Goal: Task Accomplishment & Management: Use online tool/utility

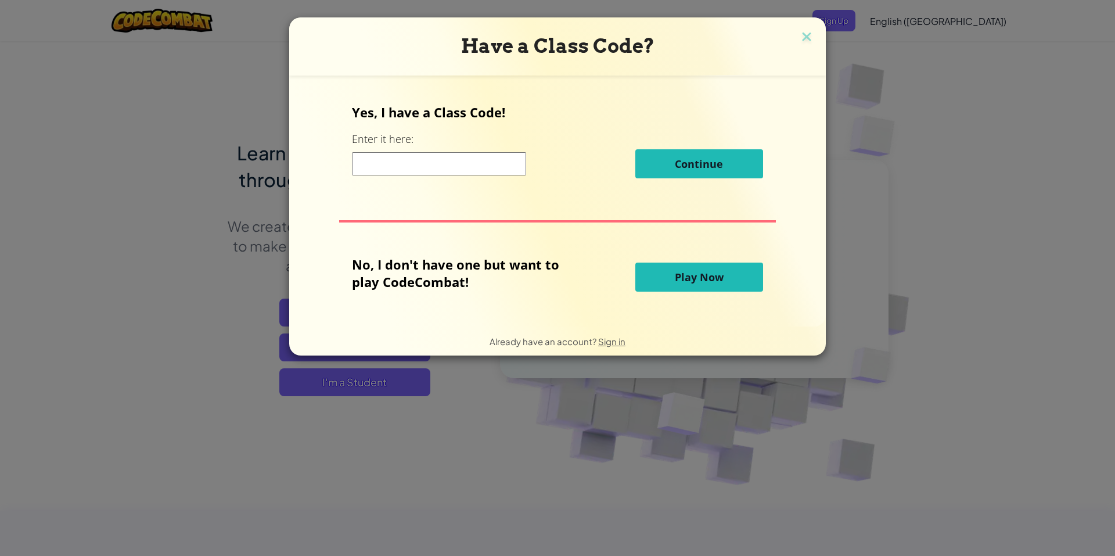
click at [706, 278] on span "Play Now" at bounding box center [699, 277] width 49 height 14
click at [707, 278] on span "Play Now" at bounding box center [699, 277] width 49 height 14
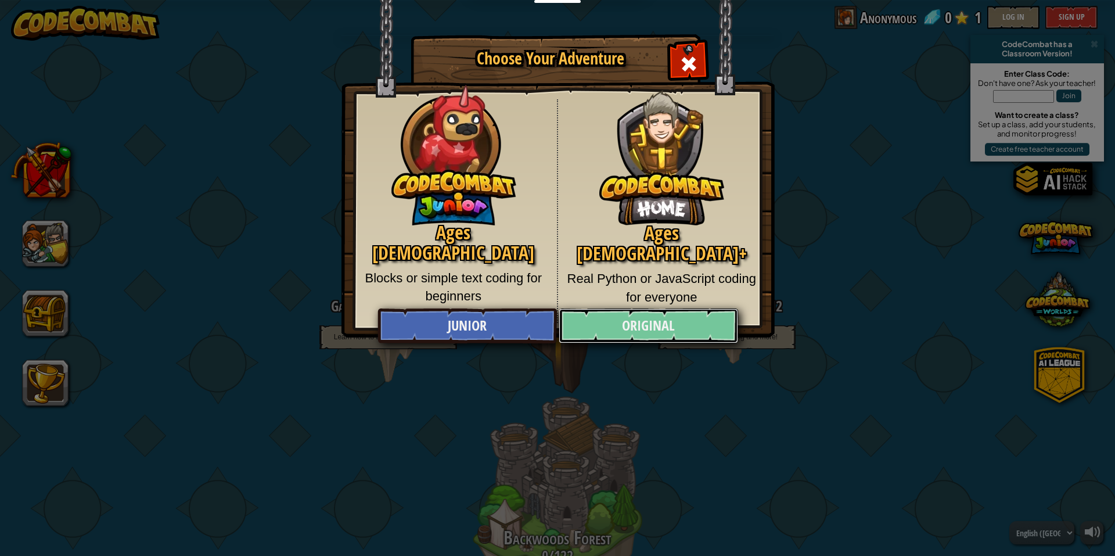
click at [611, 315] on link "Original" at bounding box center [648, 325] width 179 height 35
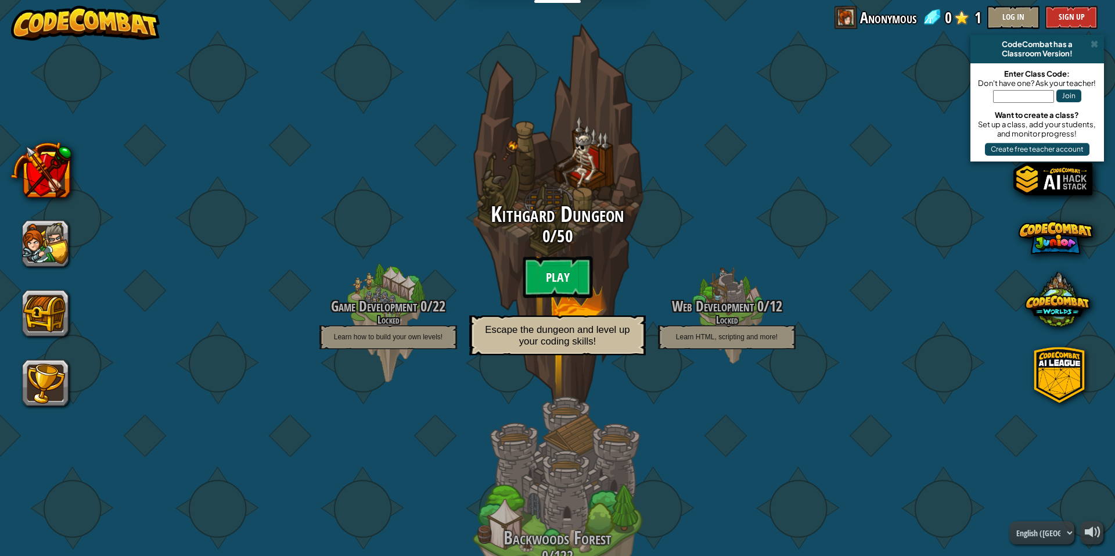
click at [559, 281] on btn "Play" at bounding box center [558, 277] width 70 height 42
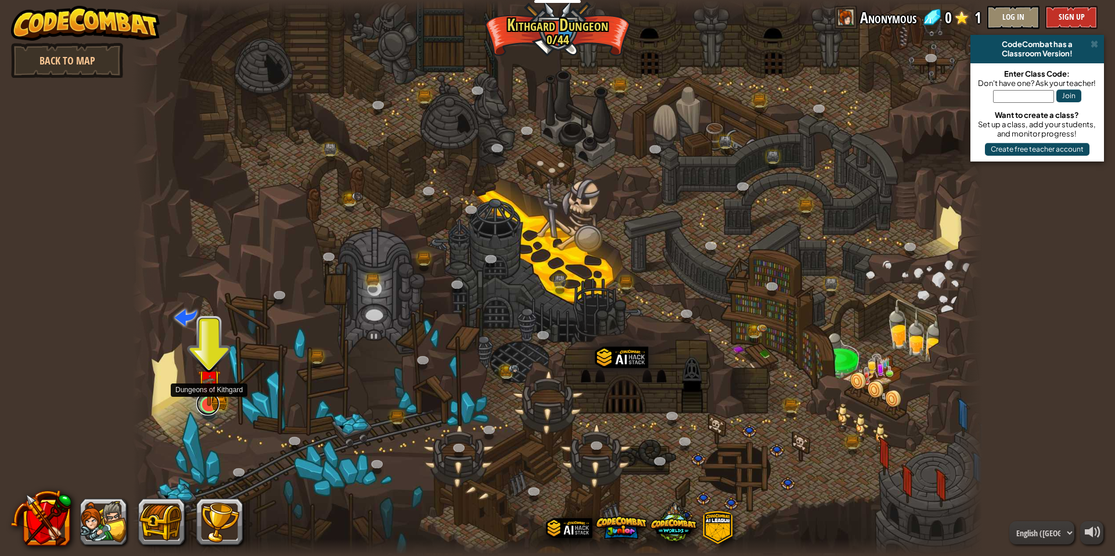
click at [217, 410] on link at bounding box center [207, 403] width 23 height 23
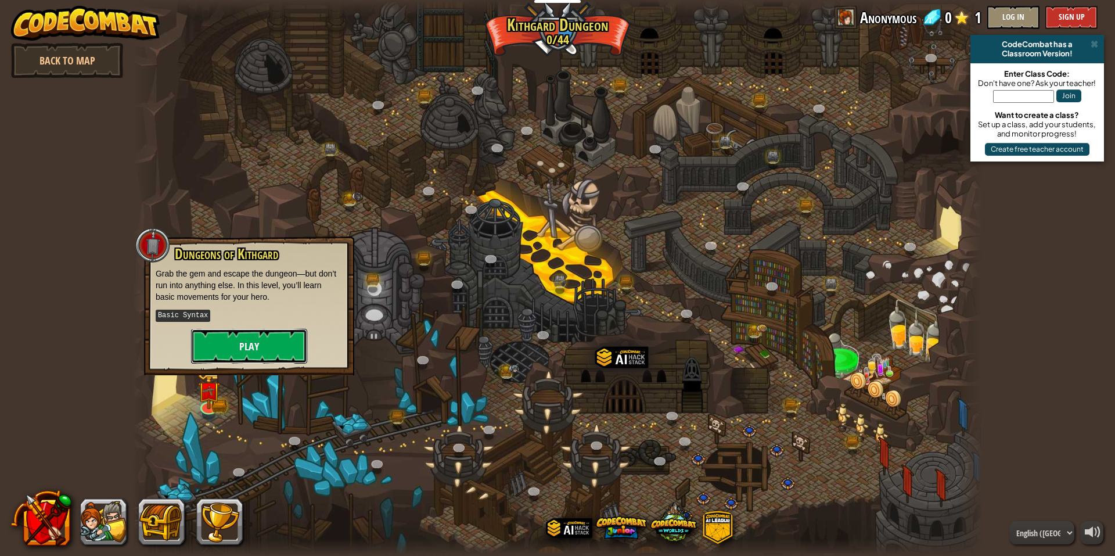
click at [235, 351] on button "Play" at bounding box center [249, 346] width 116 height 35
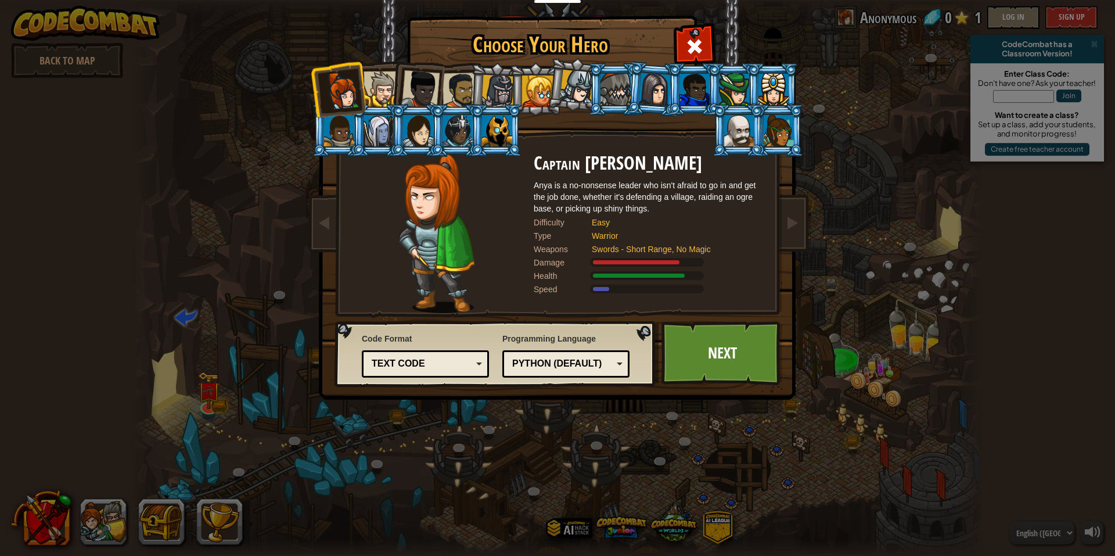
click at [443, 369] on div "Text code" at bounding box center [422, 363] width 101 height 13
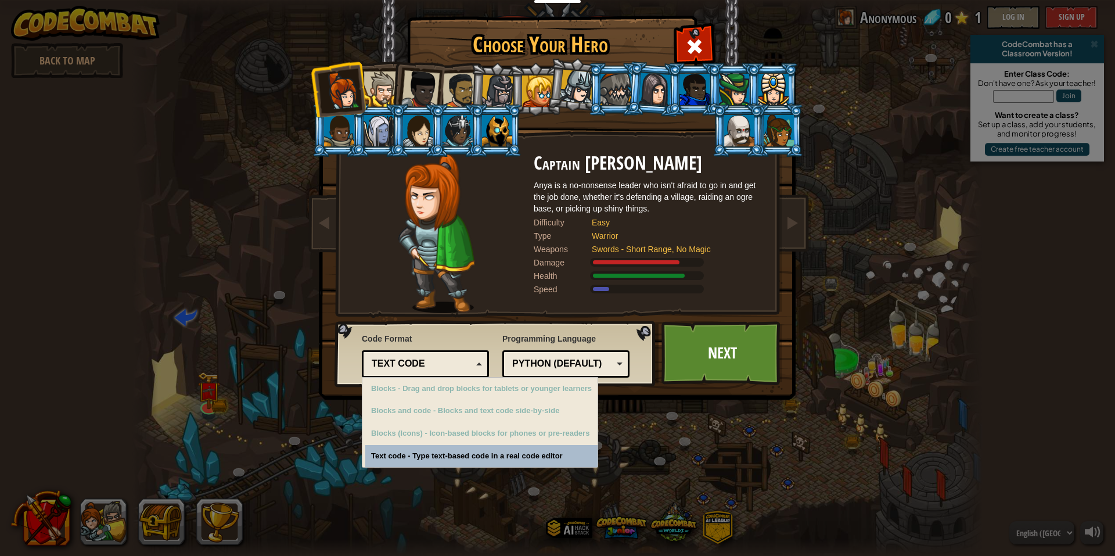
click at [419, 451] on div "Choose Your Hero 0 Captain [PERSON_NAME] is a no-nonsense leader who isn't afra…" at bounding box center [557, 278] width 1115 height 556
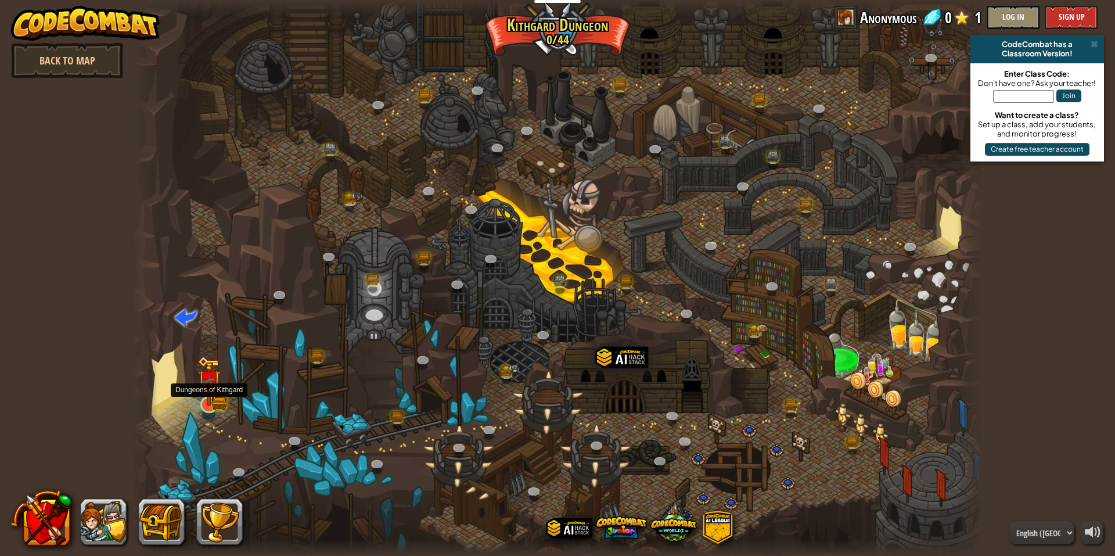
click at [202, 403] on img at bounding box center [209, 381] width 23 height 51
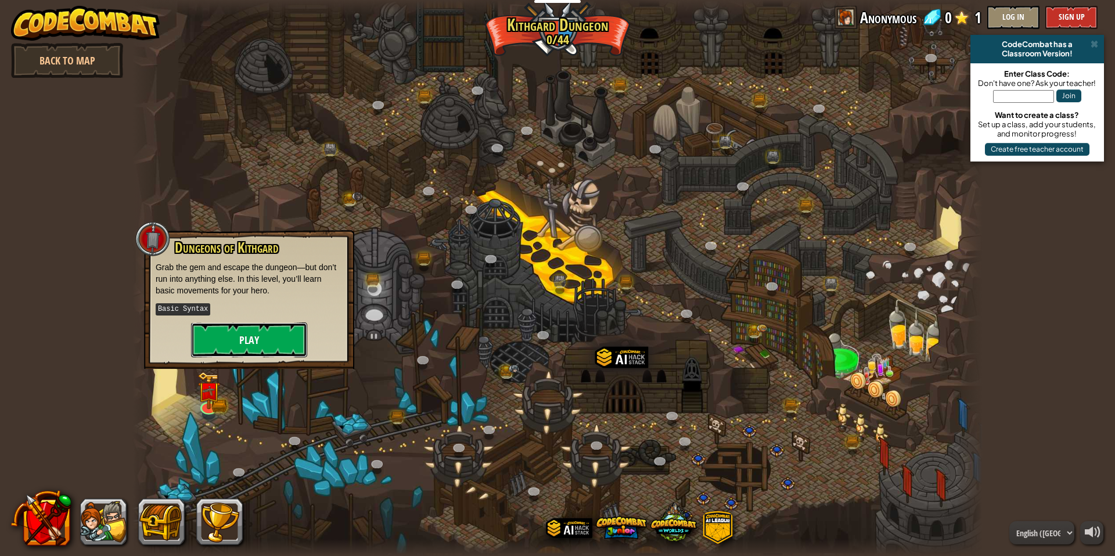
click at [264, 334] on button "Play" at bounding box center [249, 339] width 116 height 35
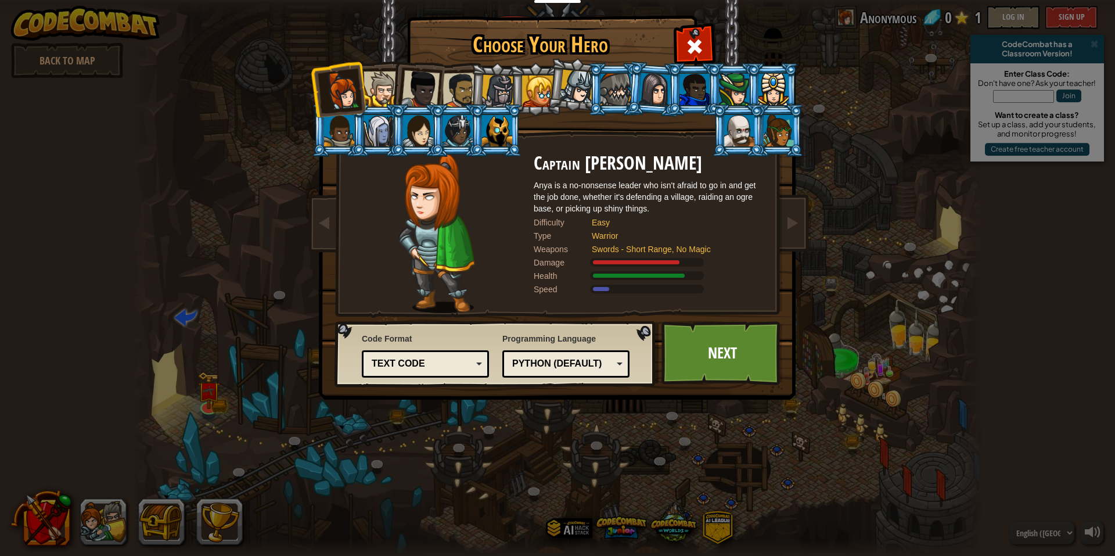
click at [566, 353] on div "Python (Default) JavaScript Lua C++ Java (Experimental) Python (Default)" at bounding box center [566, 363] width 127 height 27
click at [563, 476] on div "Choose Your Hero 0 Captain [PERSON_NAME] is a no-nonsense leader who isn't afra…" at bounding box center [557, 278] width 1115 height 556
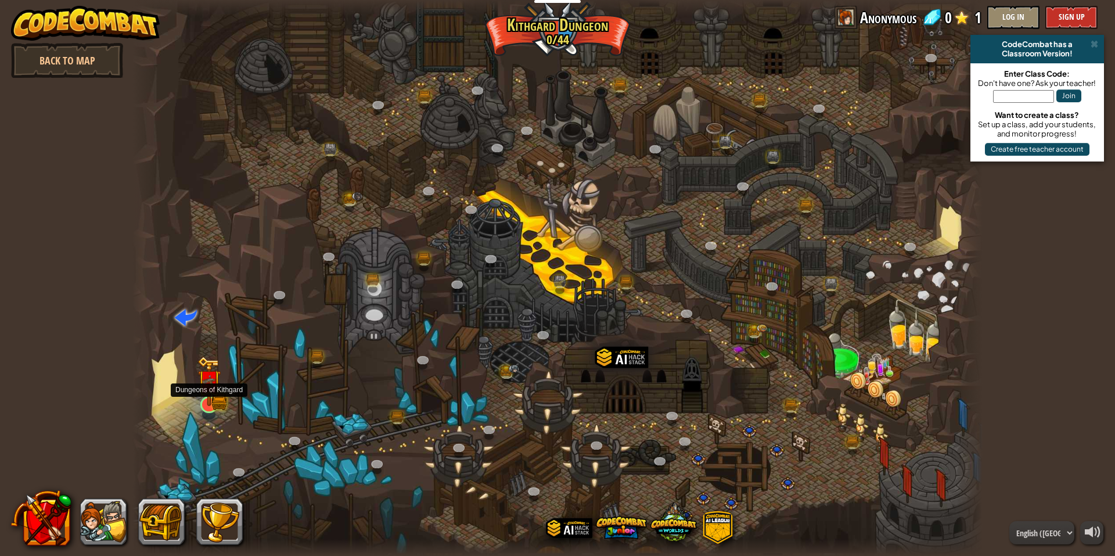
click at [199, 406] on img at bounding box center [209, 381] width 23 height 51
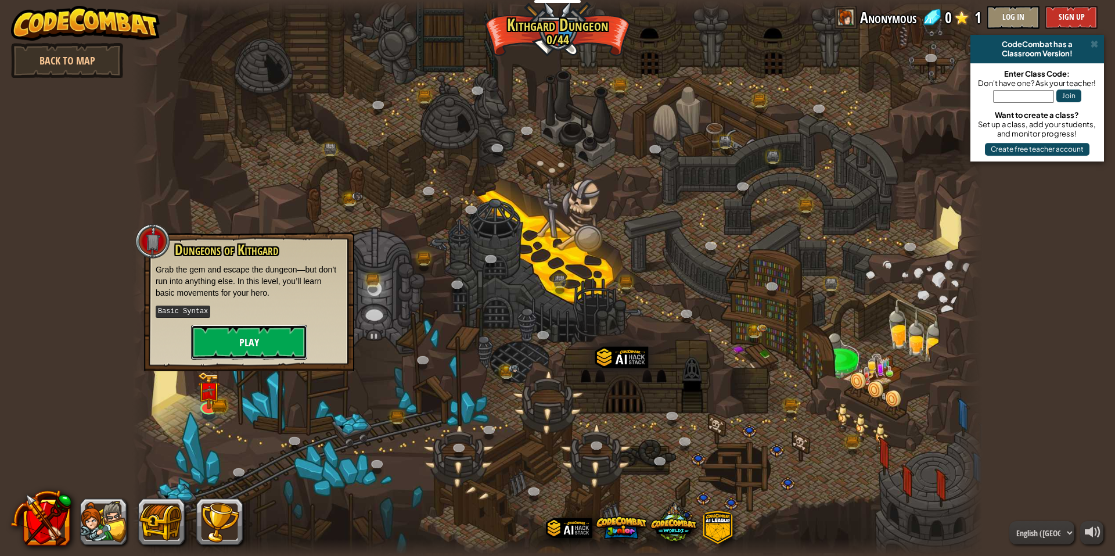
click at [210, 336] on button "Play" at bounding box center [249, 342] width 116 height 35
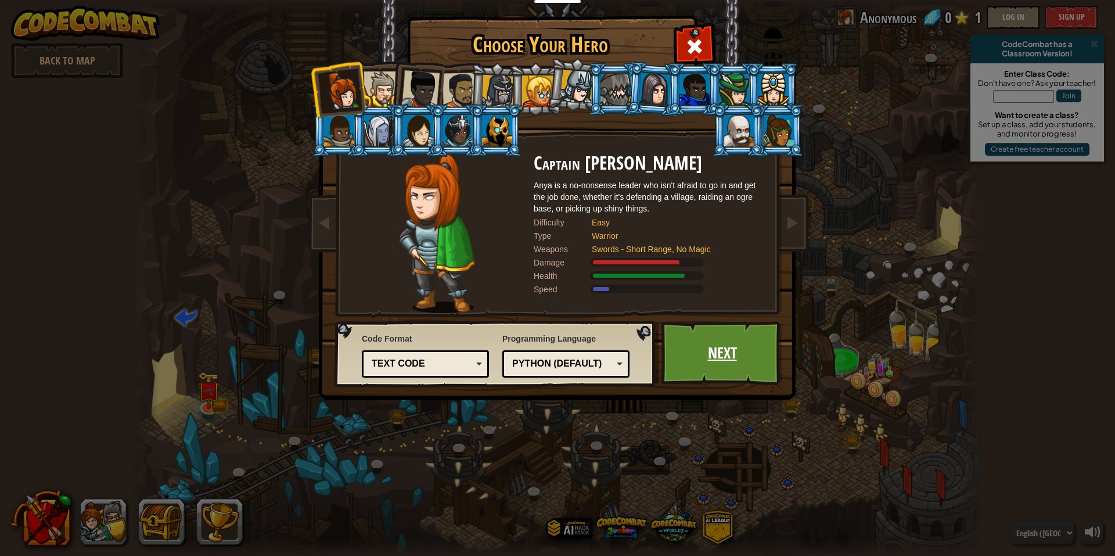
click at [676, 354] on link "Next" at bounding box center [722, 353] width 121 height 64
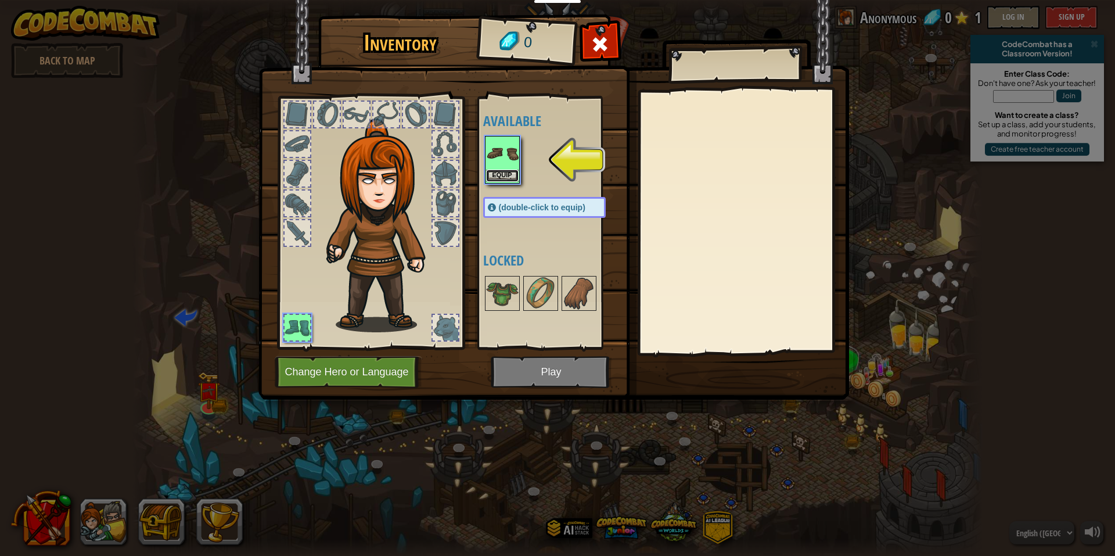
click at [510, 170] on button "Equip" at bounding box center [502, 176] width 33 height 12
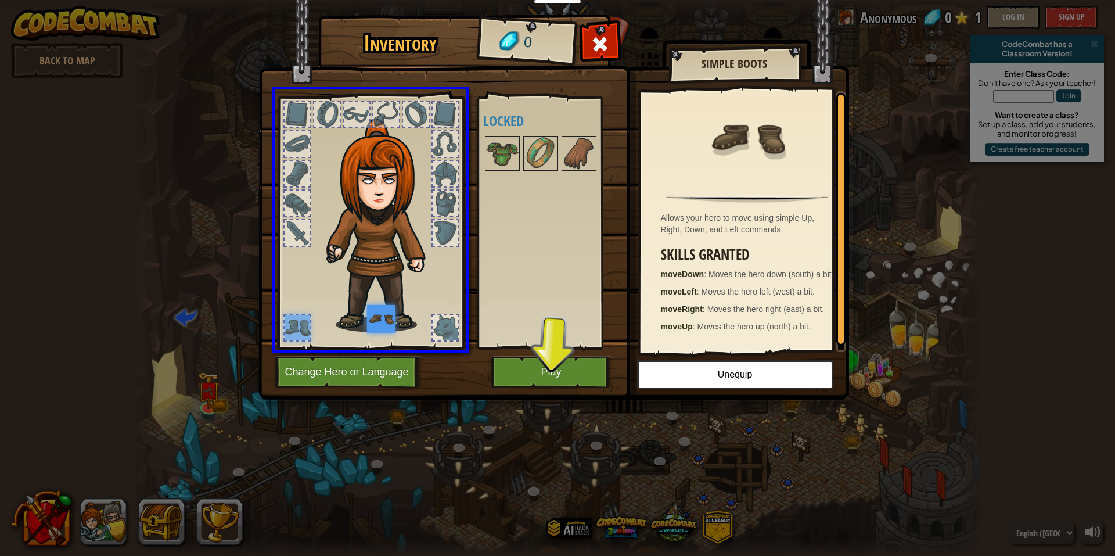
drag, startPoint x: 290, startPoint y: 336, endPoint x: 388, endPoint y: 325, distance: 98.2
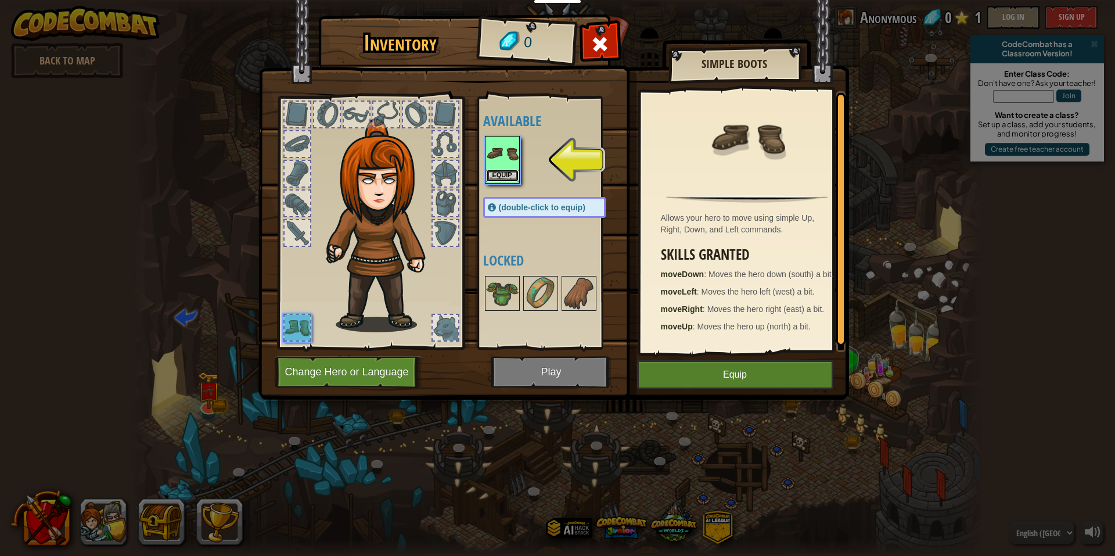
click at [514, 175] on button "Equip" at bounding box center [502, 176] width 33 height 12
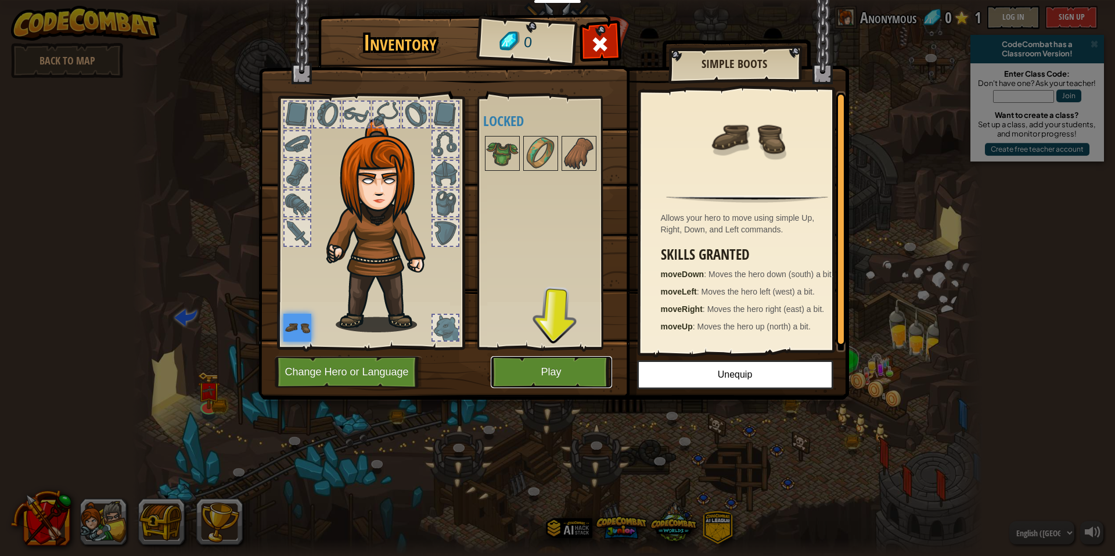
click at [551, 365] on button "Play" at bounding box center [551, 372] width 121 height 32
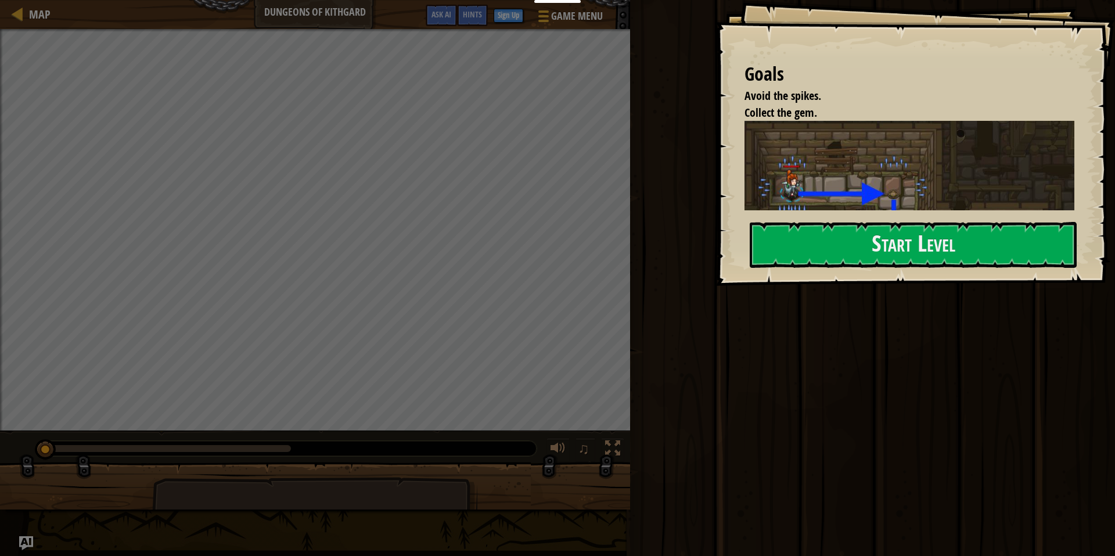
click at [789, 402] on div "Run Submit Done" at bounding box center [871, 275] width 489 height 550
click at [816, 247] on button "Start Level" at bounding box center [913, 245] width 327 height 46
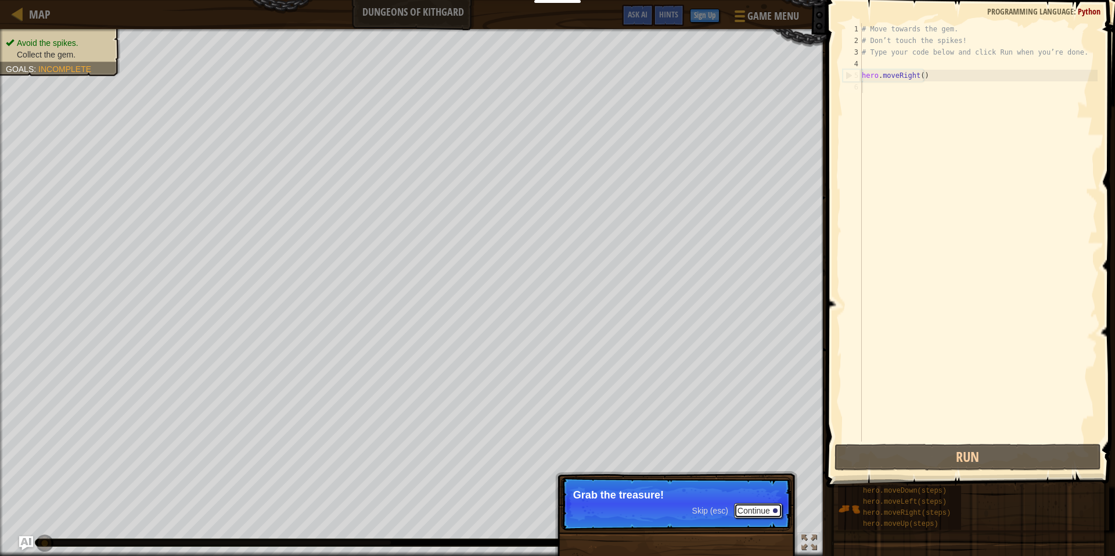
click at [743, 507] on button "Continue" at bounding box center [758, 510] width 48 height 15
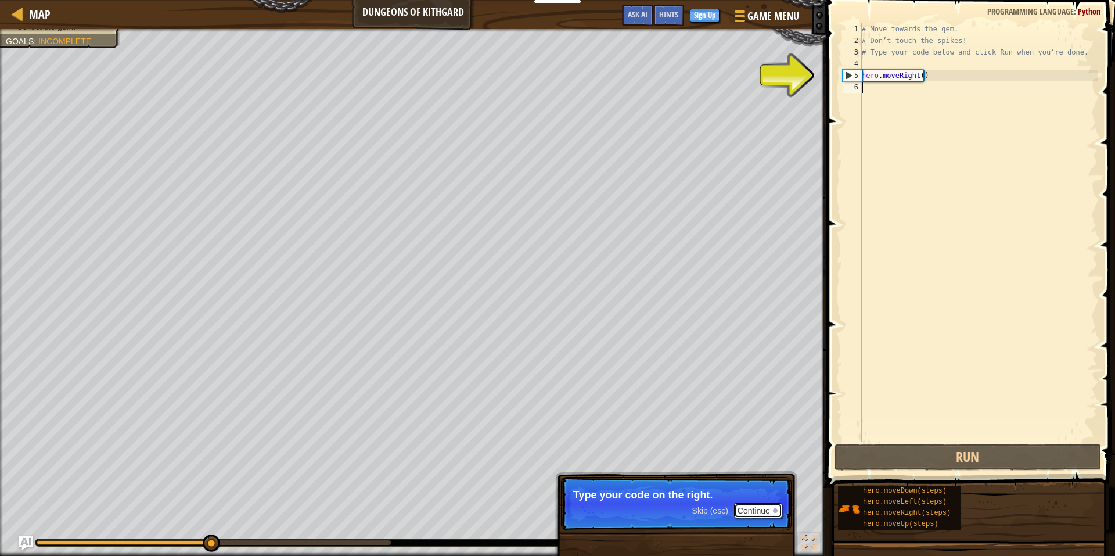
click at [754, 512] on button "Continue" at bounding box center [758, 510] width 48 height 15
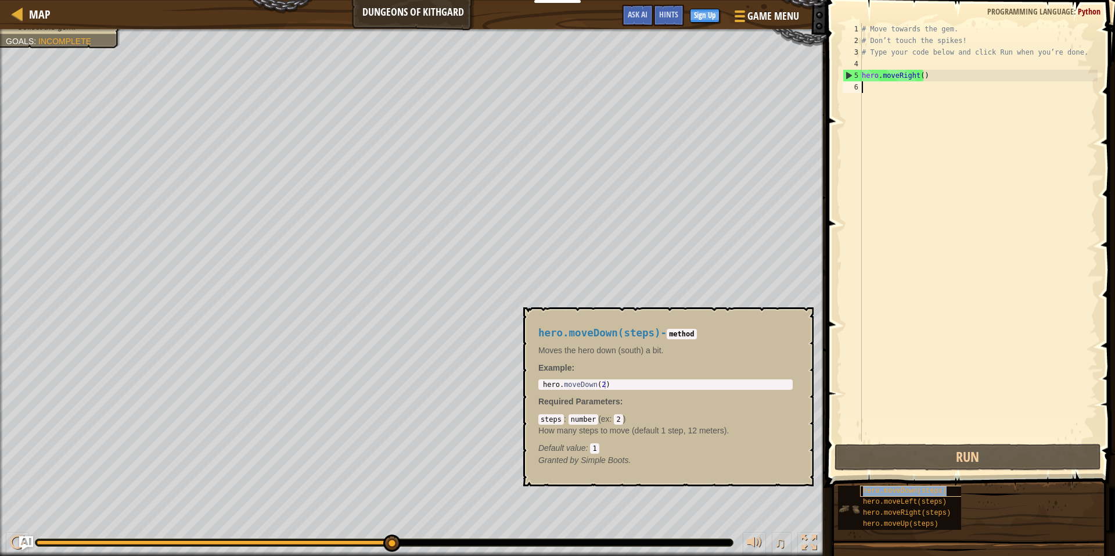
click at [910, 493] on span "hero.moveDown(steps)" at bounding box center [905, 491] width 84 height 8
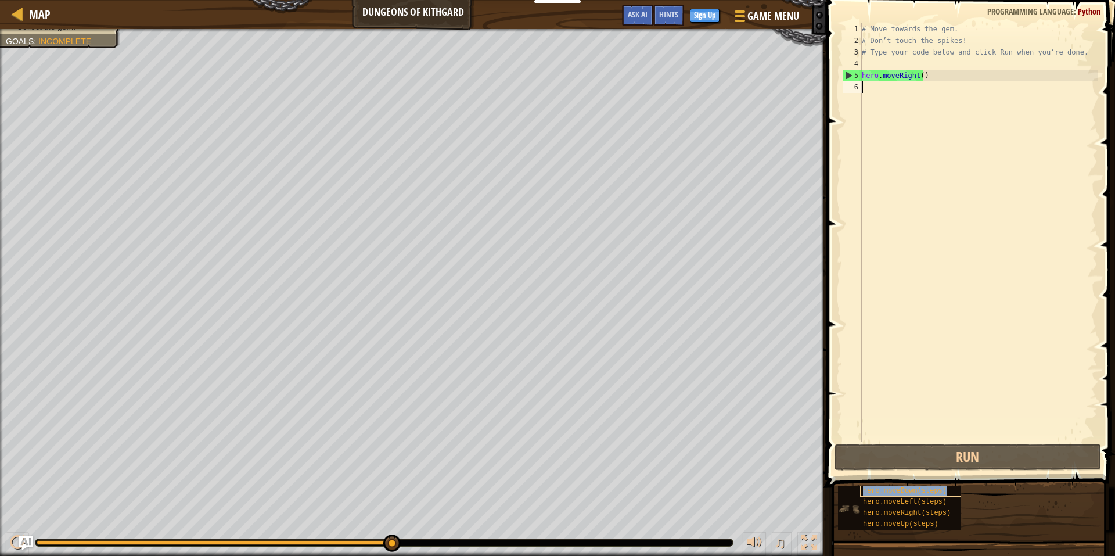
click at [910, 493] on span "hero.moveDown(steps)" at bounding box center [905, 491] width 84 height 8
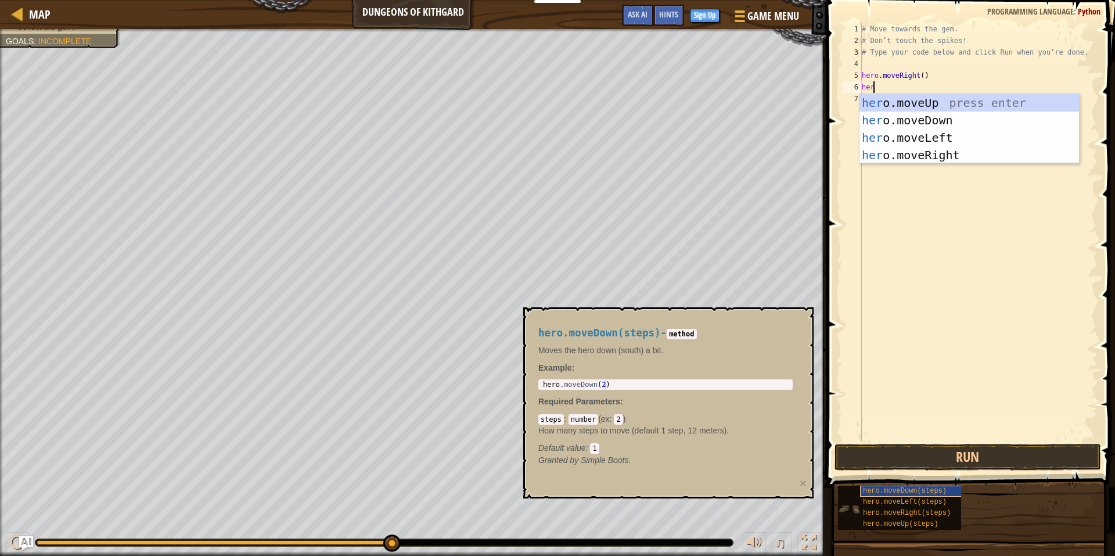
type textarea "hero"
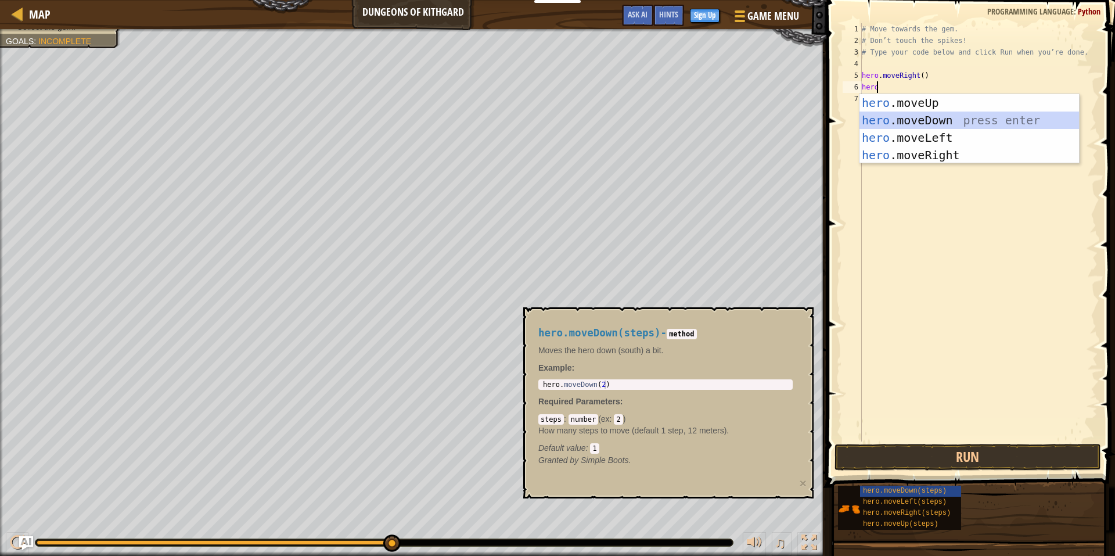
click at [925, 115] on div "hero .moveUp press enter hero .moveDown press enter hero .moveLeft press enter …" at bounding box center [970, 146] width 220 height 105
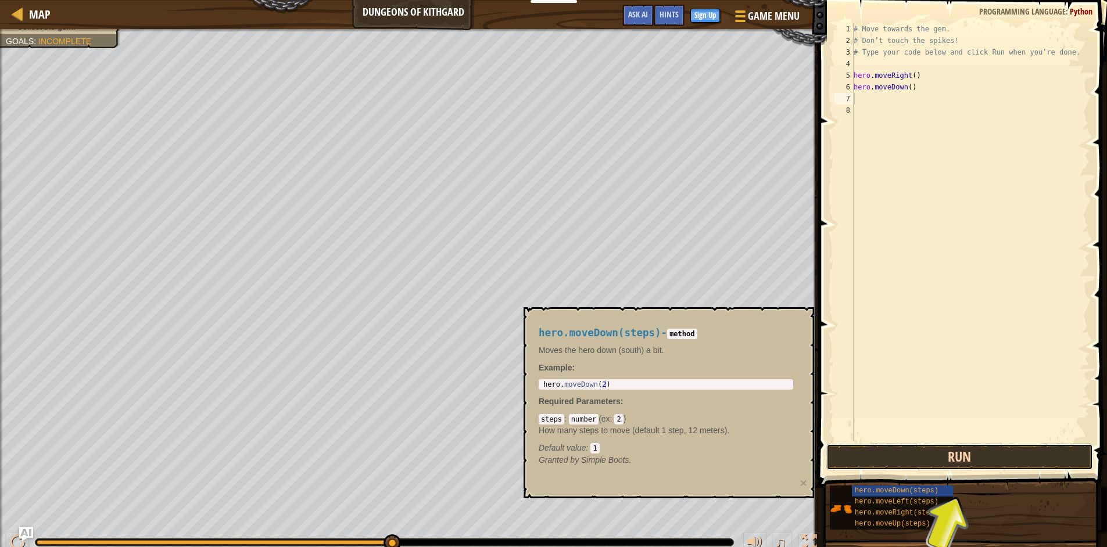
click at [929, 453] on button "Run" at bounding box center [959, 457] width 267 height 27
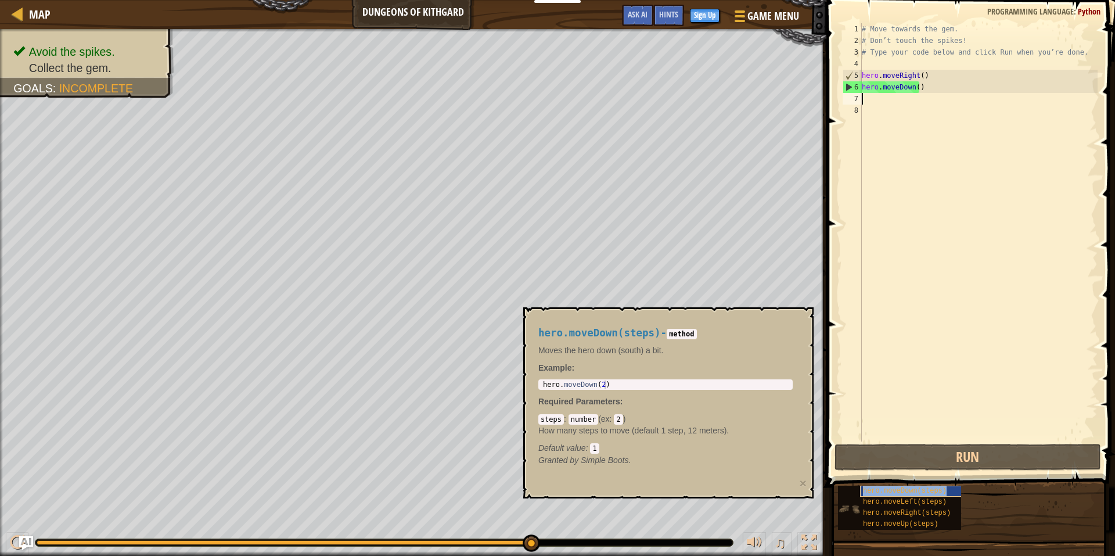
click at [906, 490] on span "hero.moveDown(steps)" at bounding box center [905, 491] width 84 height 8
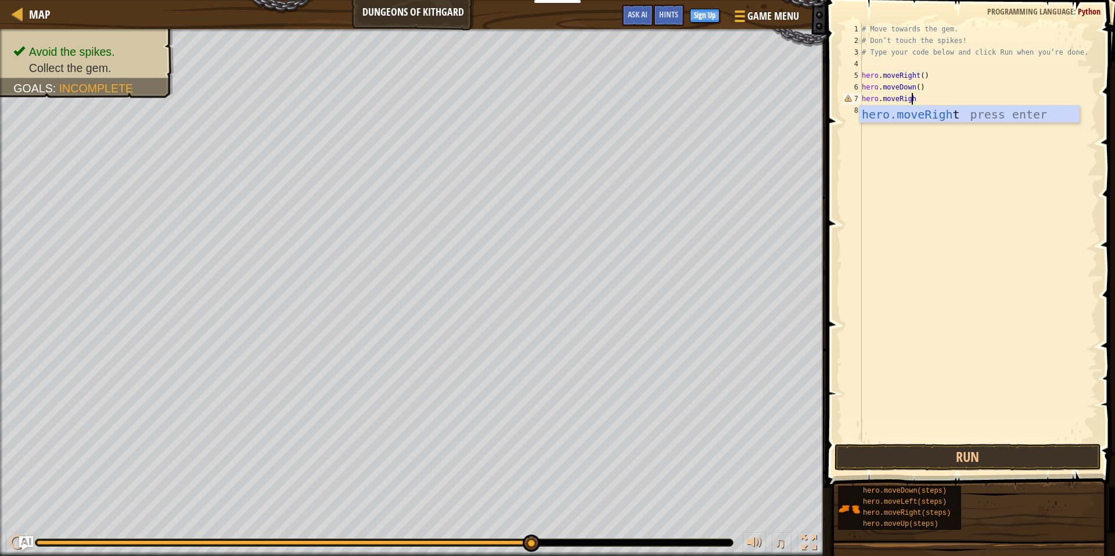
scroll to position [5, 3]
type textarea "hero.moveRight"
click at [966, 451] on button "Run" at bounding box center [968, 457] width 267 height 27
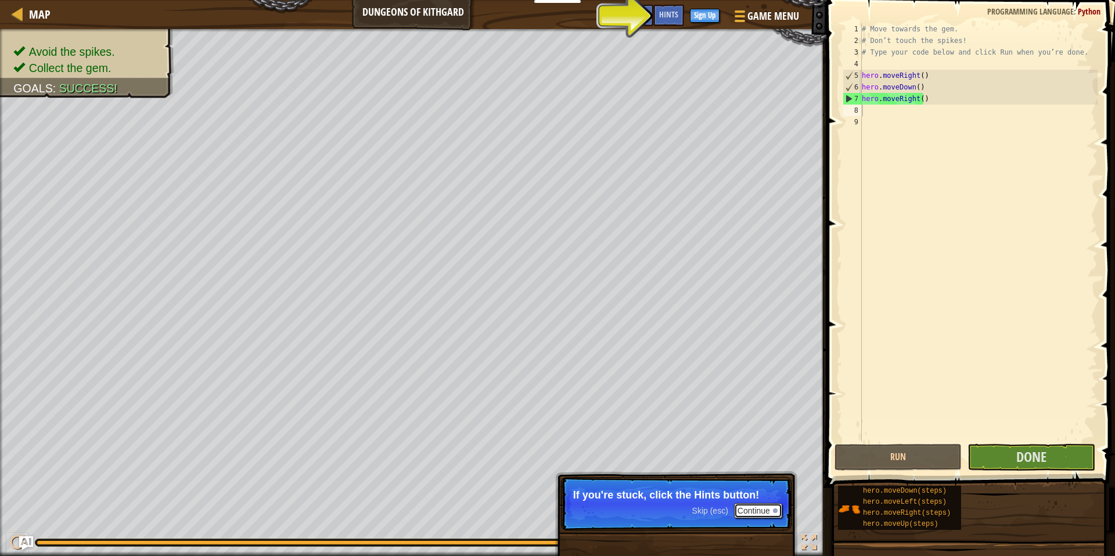
click at [765, 511] on button "Continue" at bounding box center [758, 510] width 48 height 15
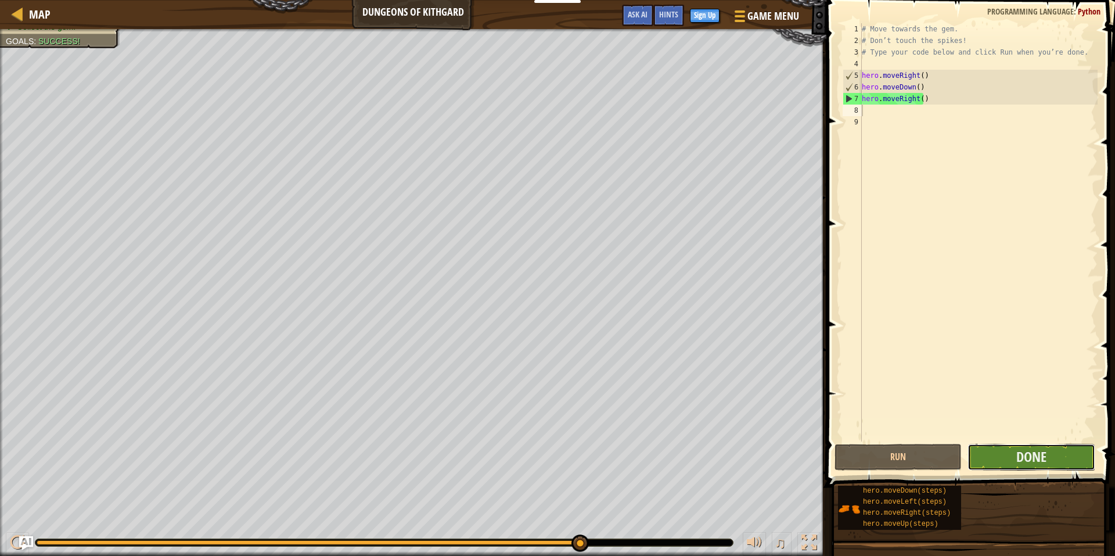
click at [1030, 446] on button "Done" at bounding box center [1031, 457] width 127 height 27
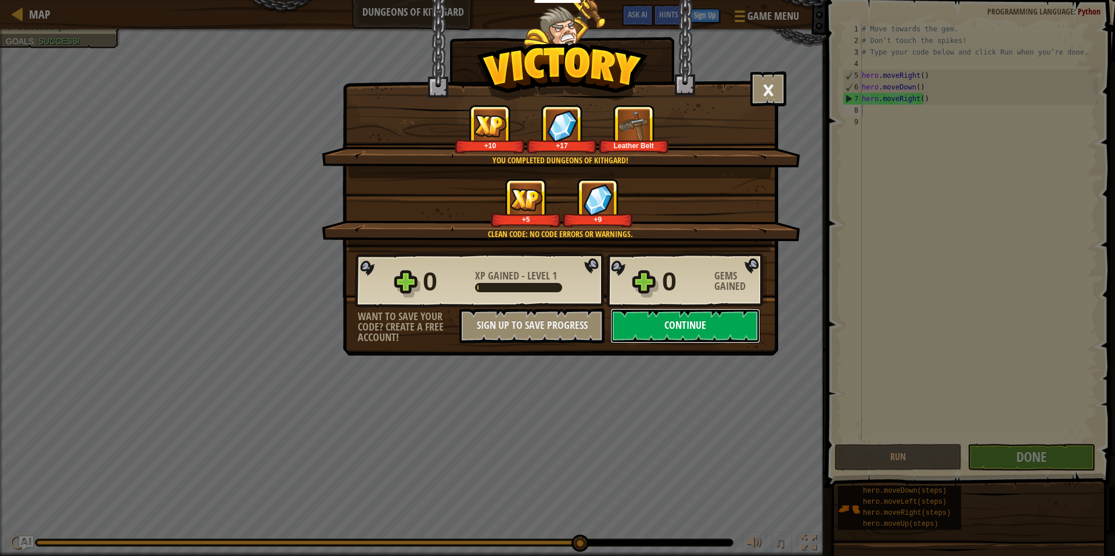
click at [644, 317] on button "Continue" at bounding box center [686, 325] width 150 height 35
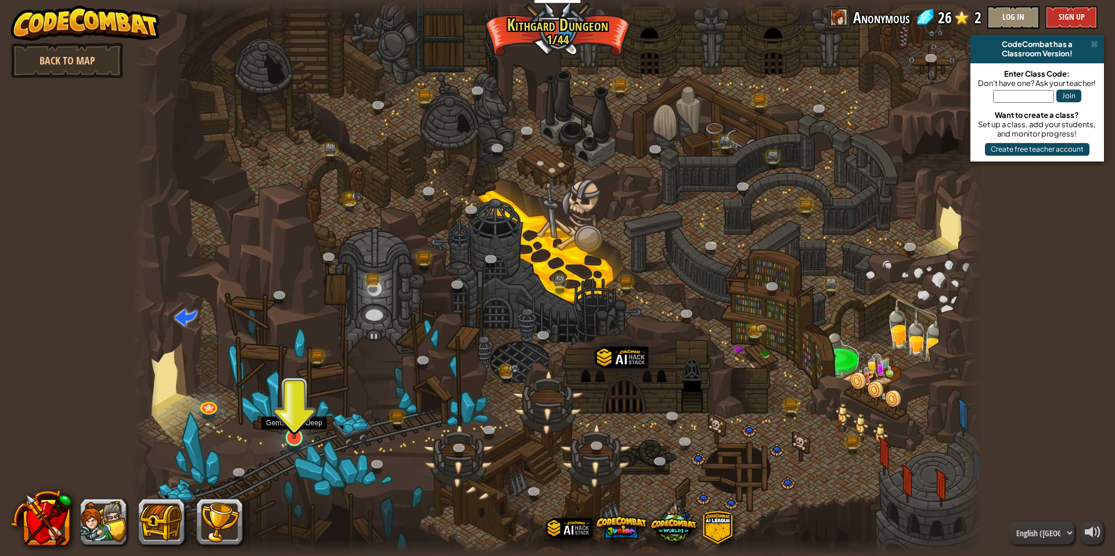
click at [290, 432] on img at bounding box center [294, 412] width 23 height 53
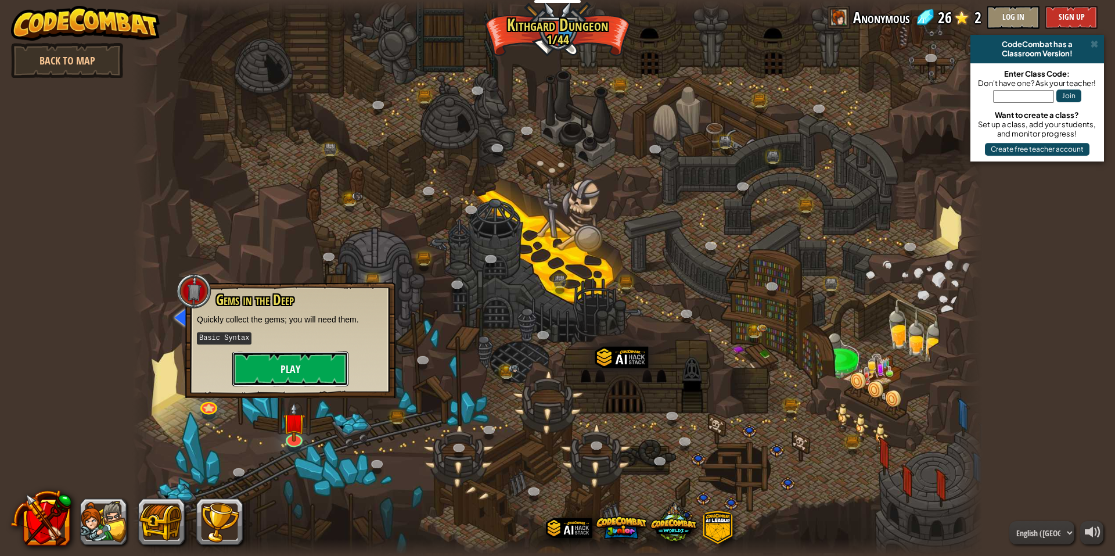
click at [285, 368] on button "Play" at bounding box center [290, 368] width 116 height 35
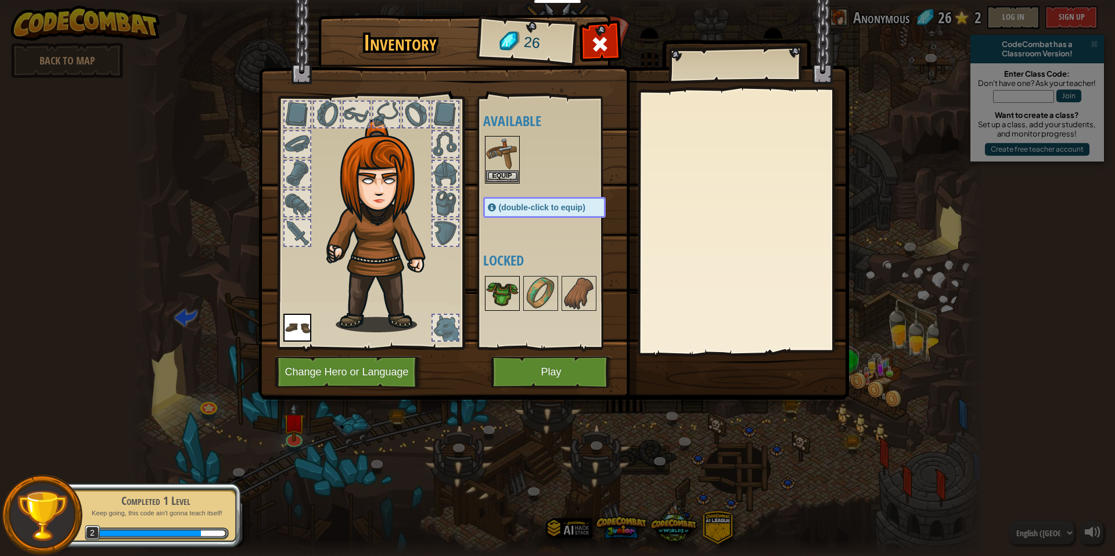
click at [510, 303] on img at bounding box center [502, 293] width 33 height 33
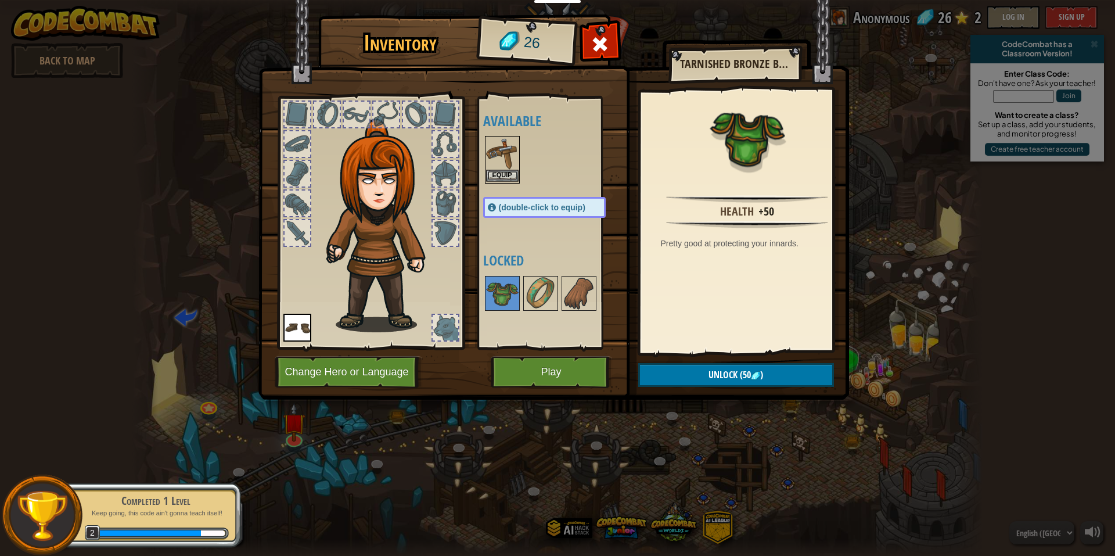
click at [498, 166] on img at bounding box center [502, 153] width 33 height 33
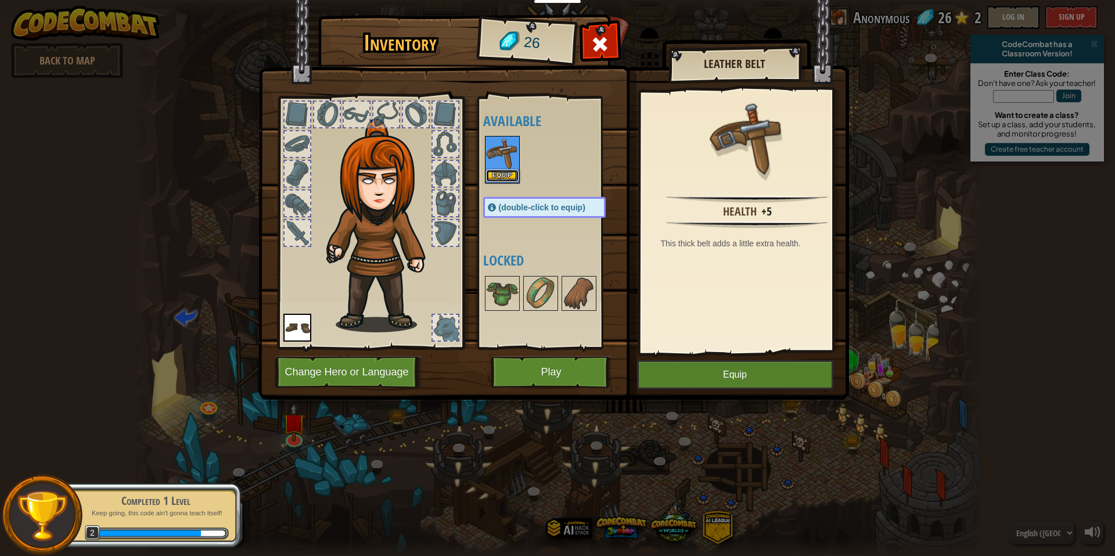
click at [499, 174] on button "Equip" at bounding box center [502, 176] width 33 height 12
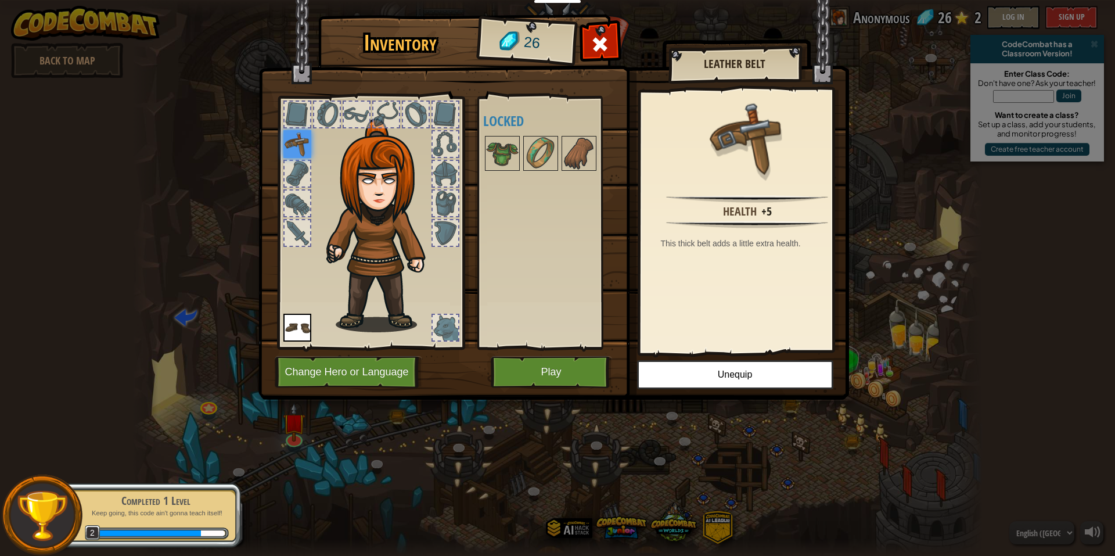
click at [292, 132] on img at bounding box center [298, 144] width 28 height 28
click at [295, 325] on img at bounding box center [298, 328] width 28 height 28
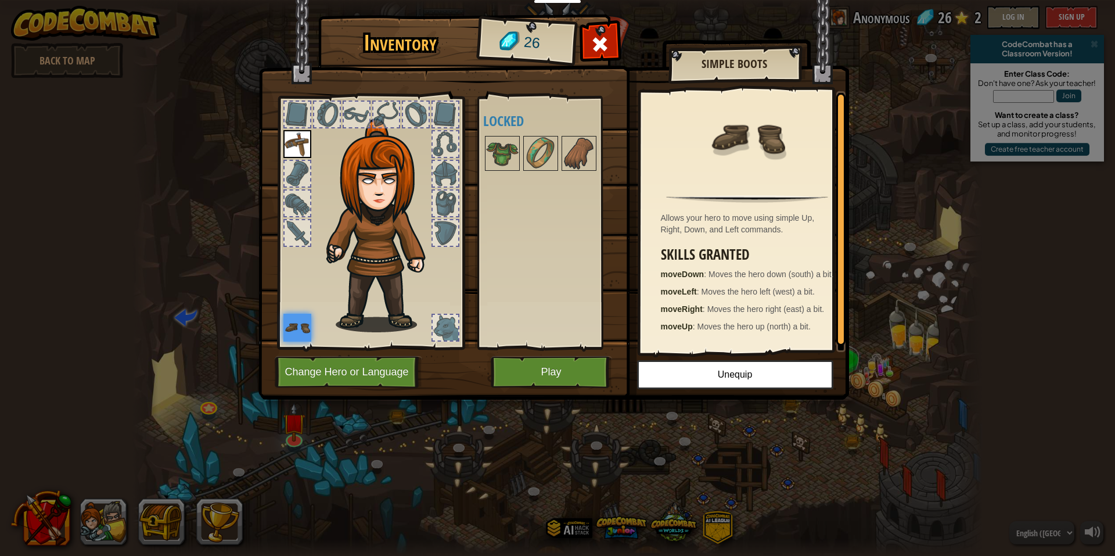
click at [414, 114] on div at bounding box center [416, 115] width 26 height 26
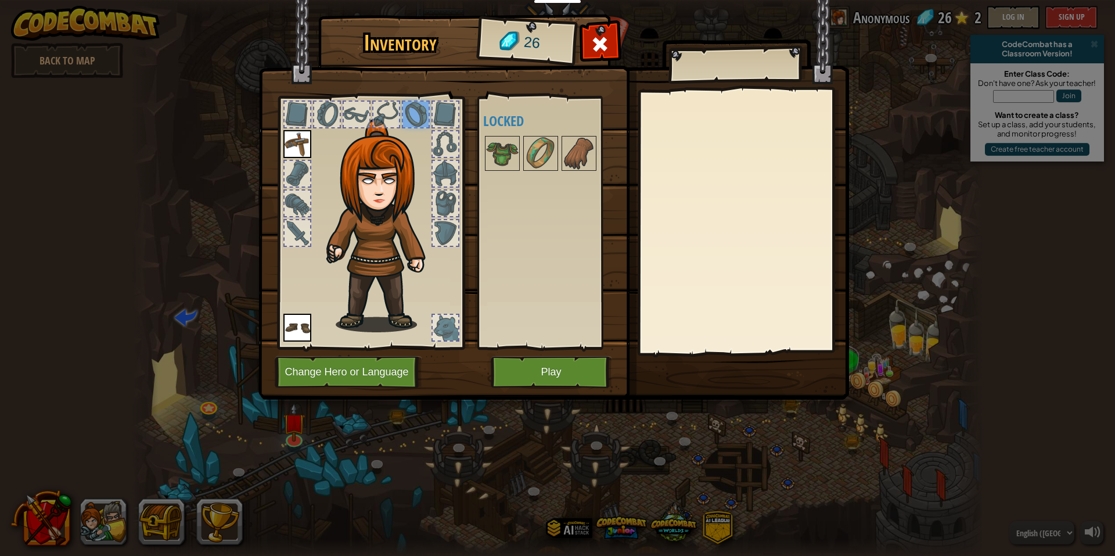
click at [290, 144] on img at bounding box center [298, 144] width 28 height 28
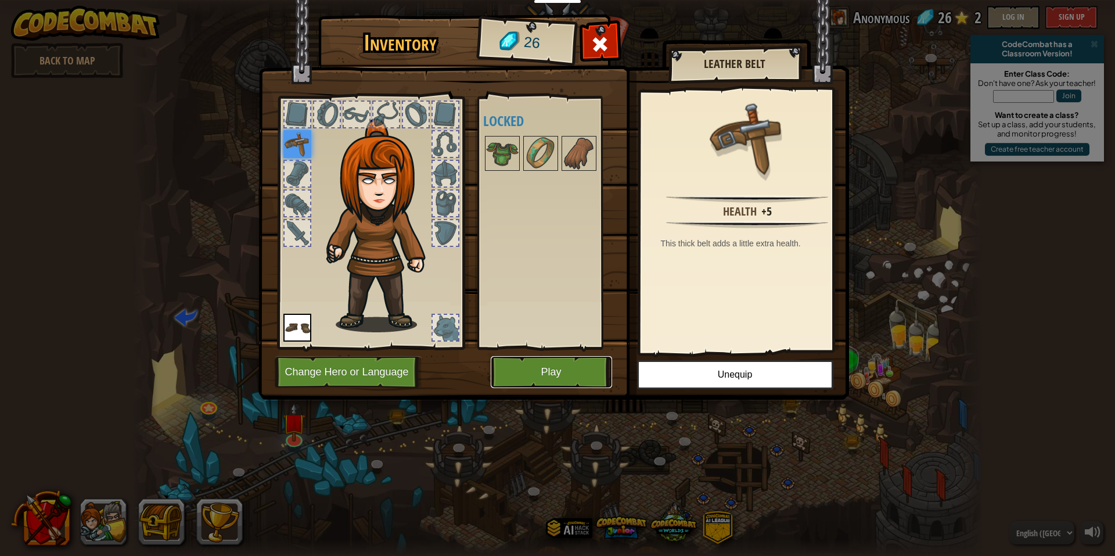
click at [580, 371] on button "Play" at bounding box center [551, 372] width 121 height 32
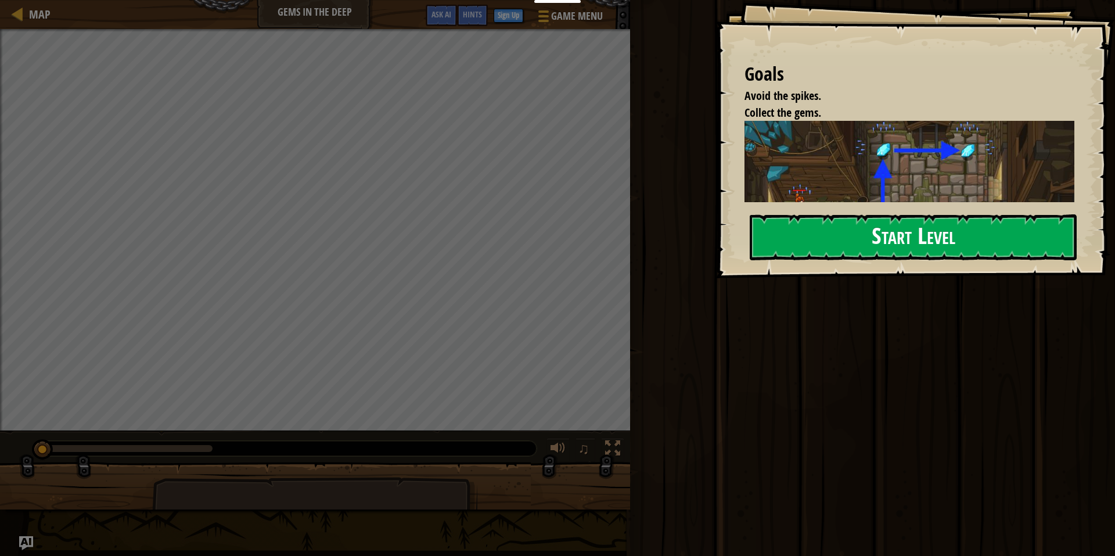
click at [914, 241] on button "Start Level" at bounding box center [913, 237] width 327 height 46
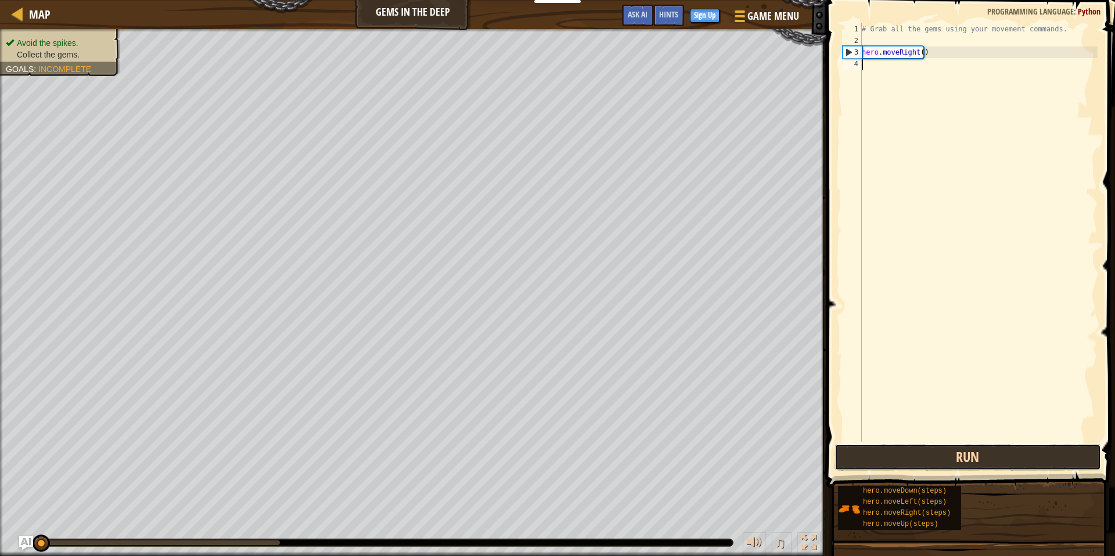
click at [923, 451] on button "Run" at bounding box center [968, 457] width 267 height 27
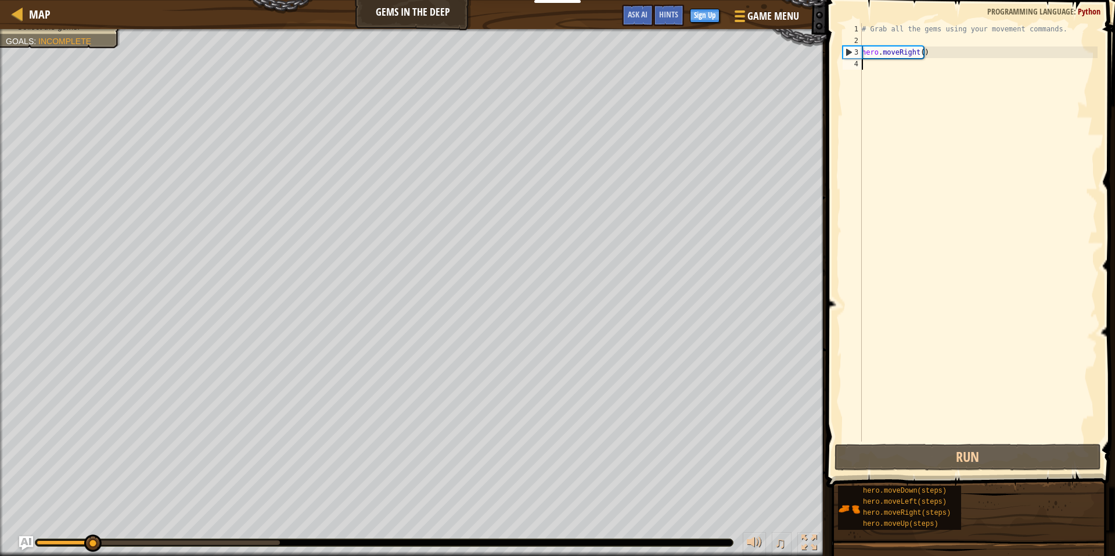
scroll to position [5, 0]
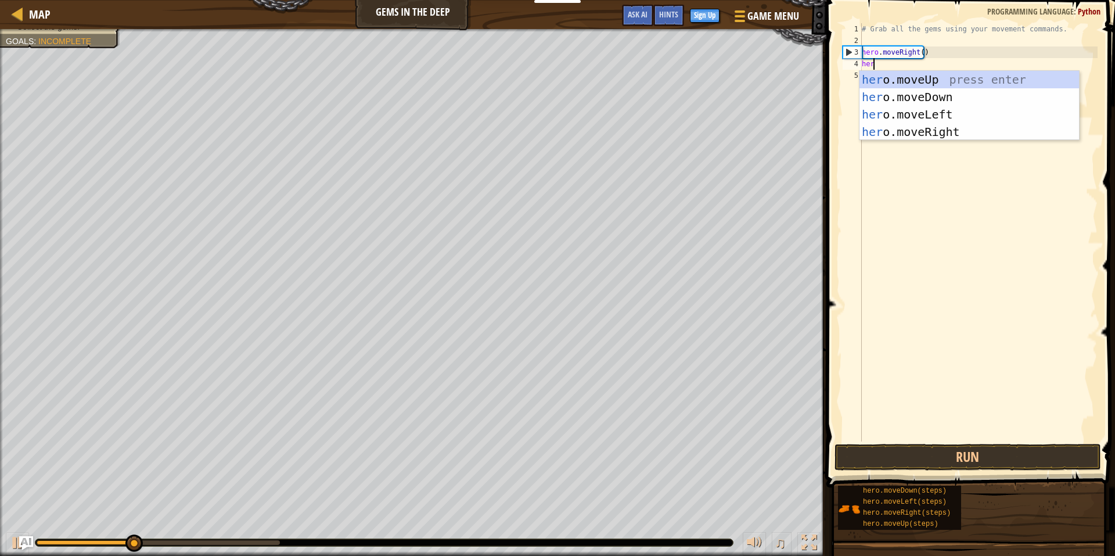
type textarea "hero"
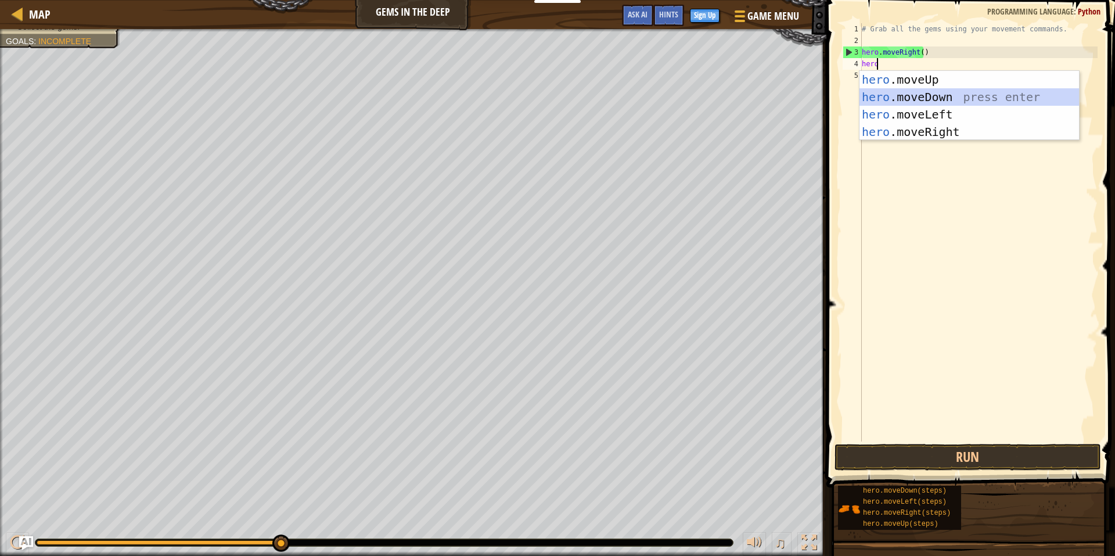
click at [891, 94] on div "hero .moveUp press enter hero .moveDown press enter hero .moveLeft press enter …" at bounding box center [970, 123] width 220 height 105
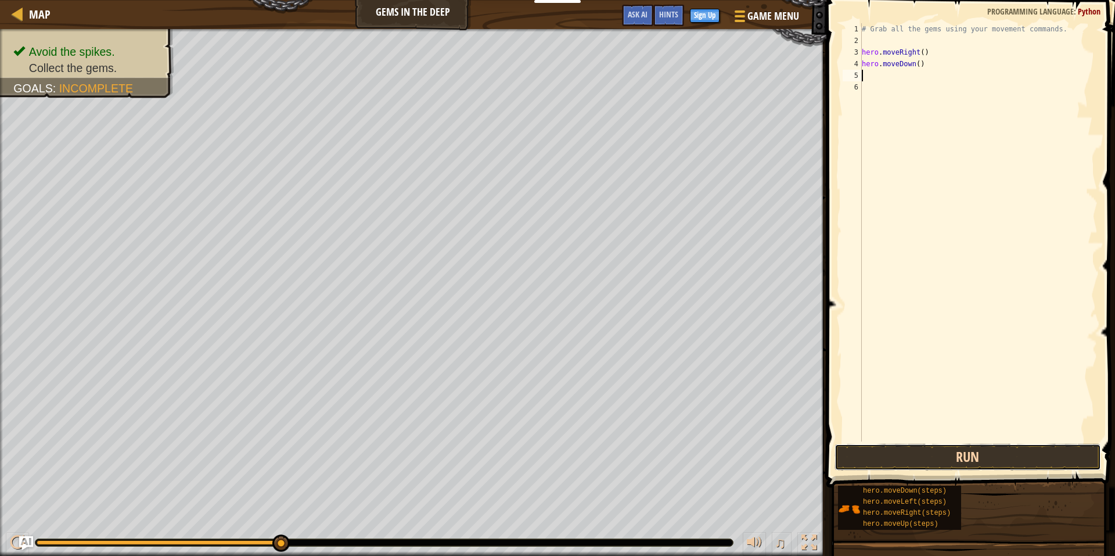
click at [925, 455] on button "Run" at bounding box center [968, 457] width 267 height 27
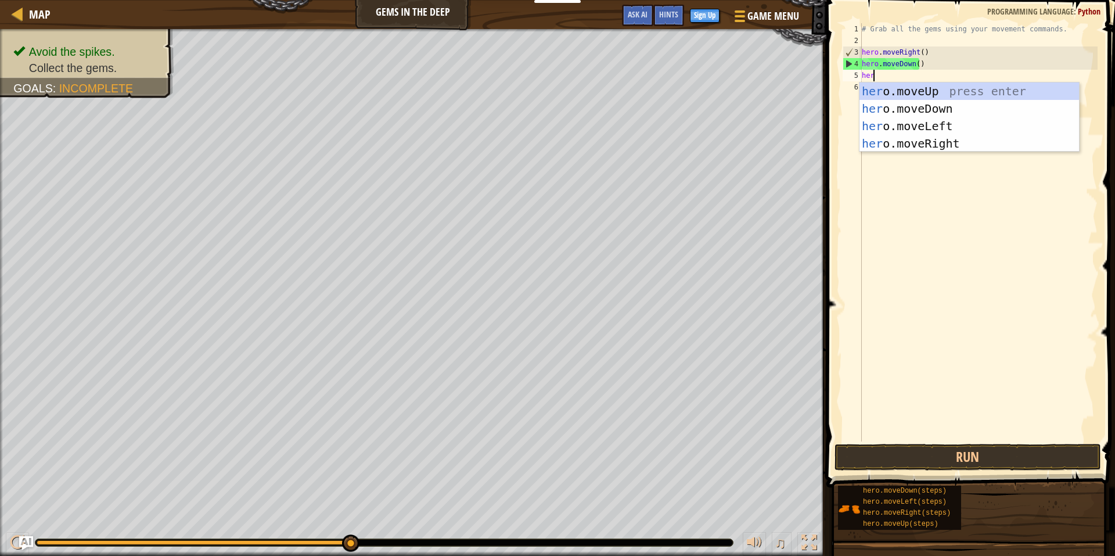
type textarea "hero"
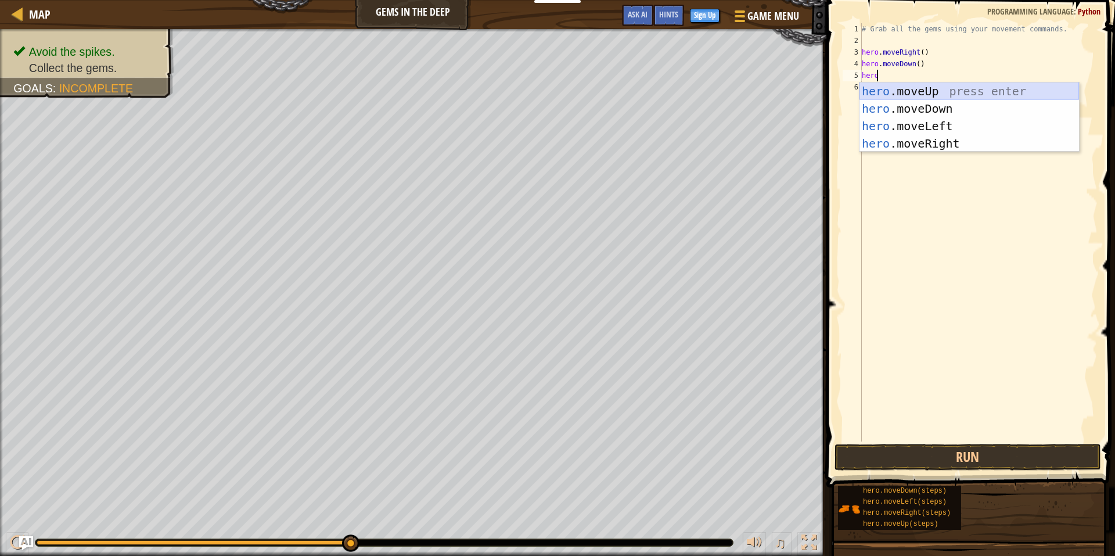
click at [889, 87] on div "hero .moveUp press enter hero .moveDown press enter hero .moveLeft press enter …" at bounding box center [970, 134] width 220 height 105
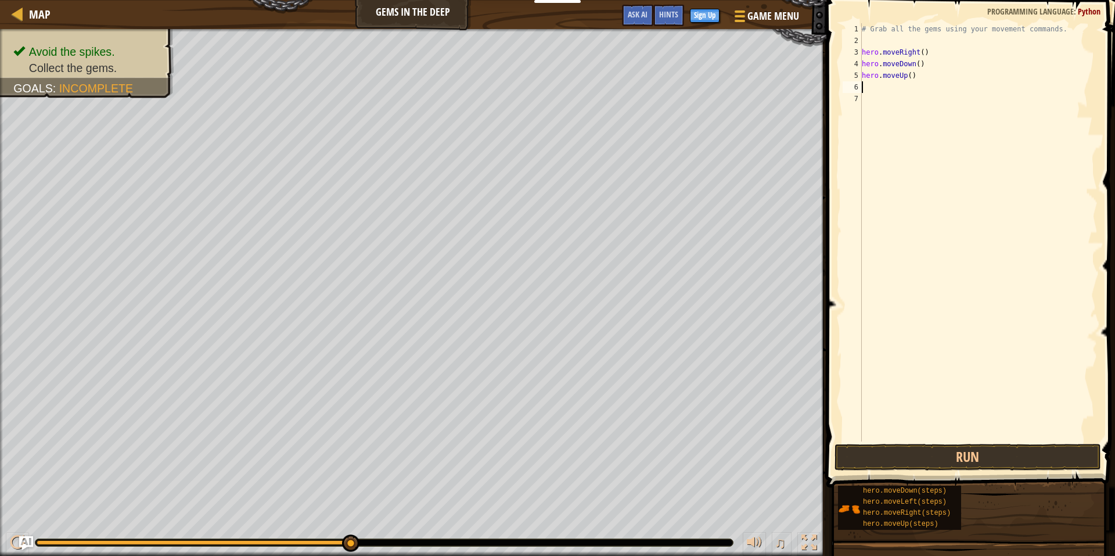
scroll to position [5, 0]
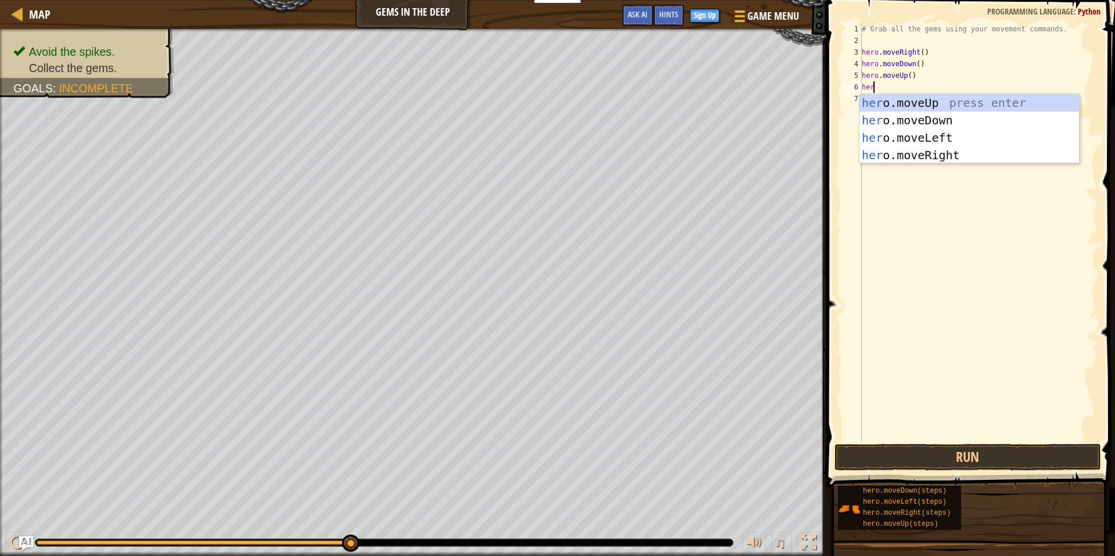
type textarea "hero"
click at [894, 99] on div "hero .moveUp press enter hero .moveDown press enter hero .moveLeft press enter …" at bounding box center [970, 146] width 220 height 105
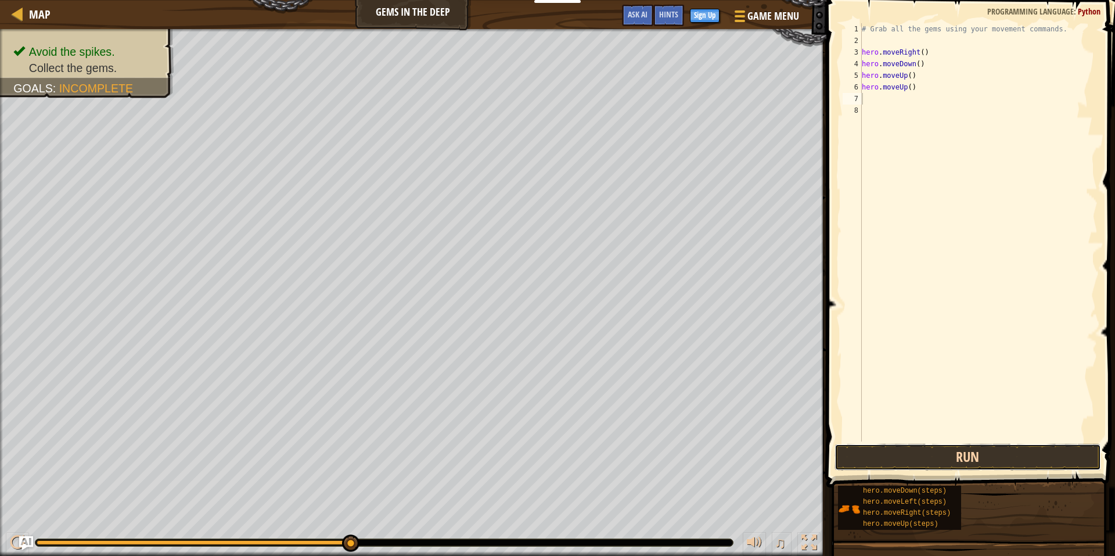
click at [948, 457] on button "Run" at bounding box center [968, 457] width 267 height 27
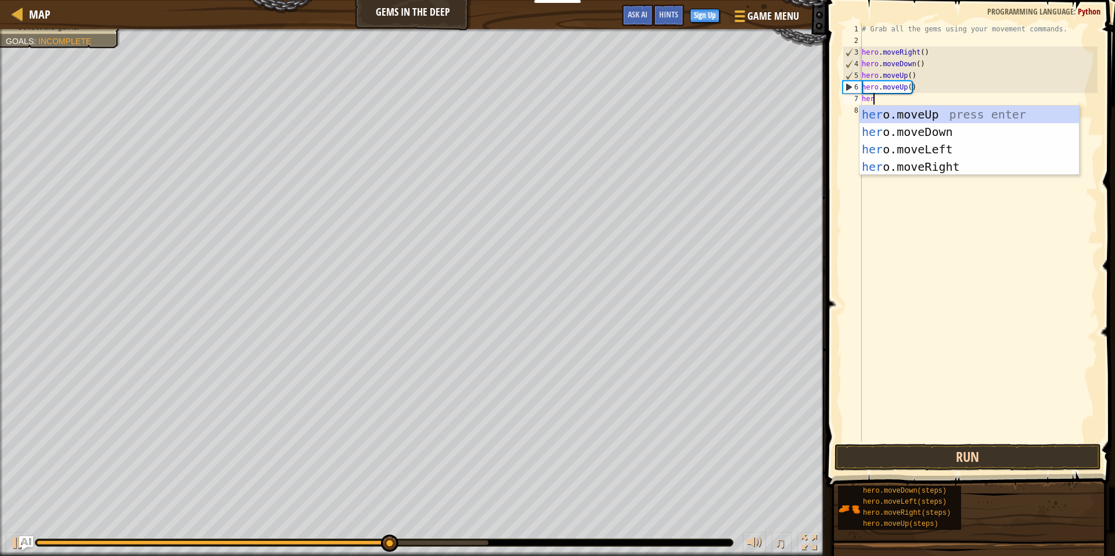
type textarea "hero"
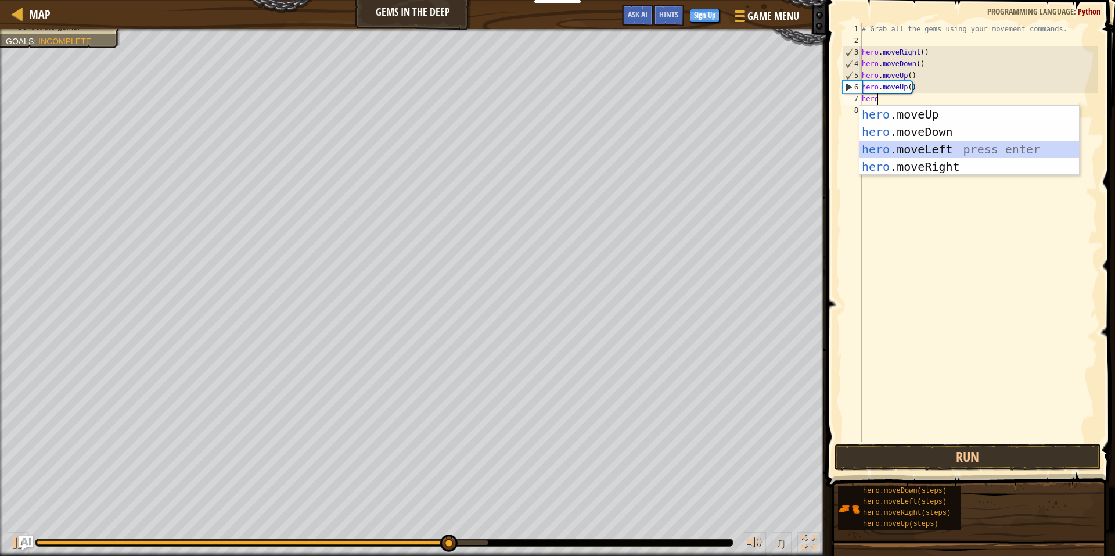
click at [927, 150] on div "hero .moveUp press enter hero .moveDown press enter hero .moveLeft press enter …" at bounding box center [970, 158] width 220 height 105
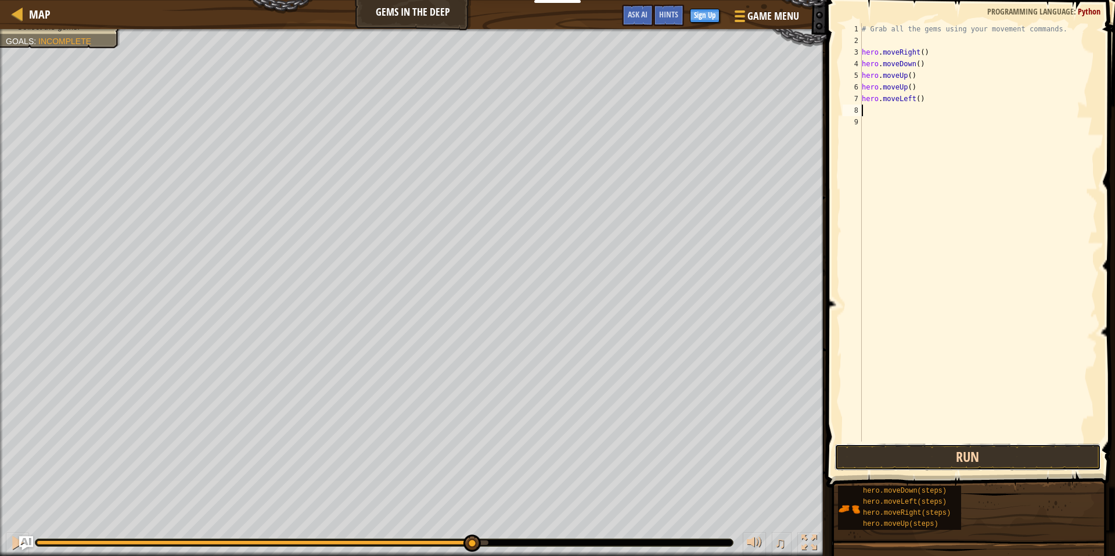
click at [936, 460] on button "Run" at bounding box center [968, 457] width 267 height 27
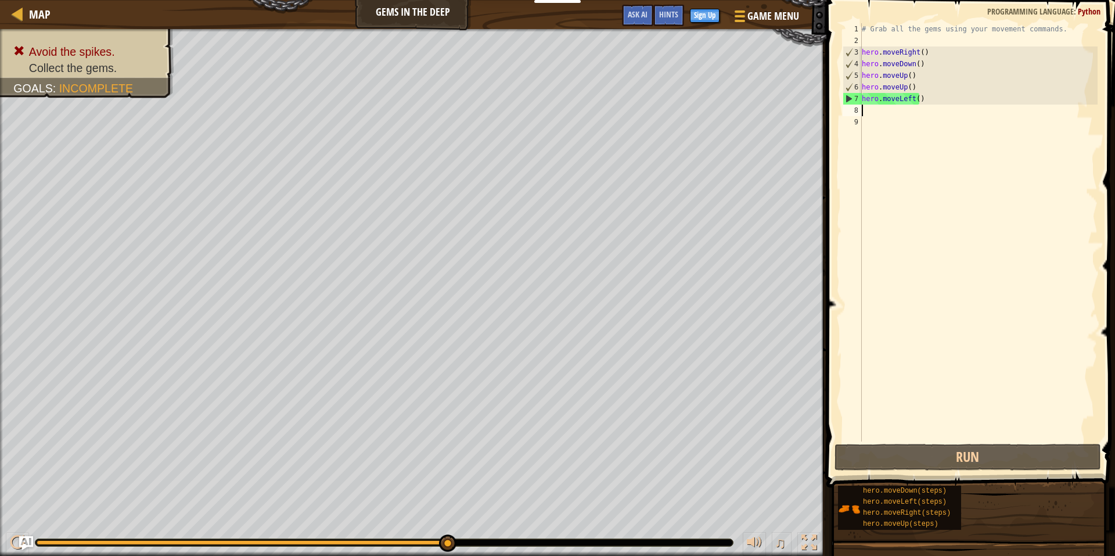
click at [904, 101] on div "# Grab all the gems using your movement commands. hero . moveRight ( ) hero . m…" at bounding box center [979, 244] width 238 height 442
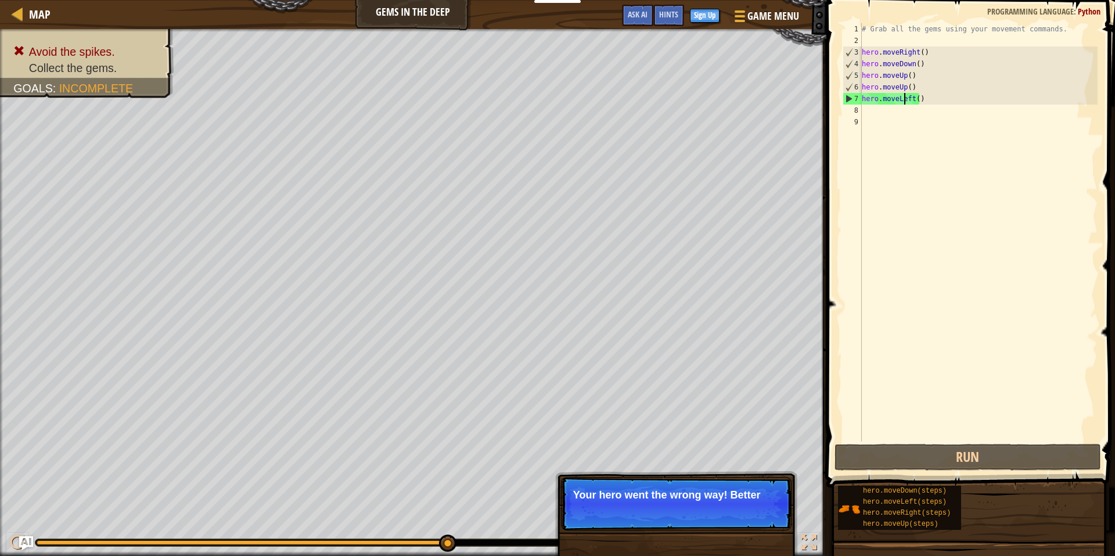
click at [914, 99] on div "# Grab all the gems using your movement commands. hero . moveRight ( ) hero . m…" at bounding box center [979, 244] width 238 height 442
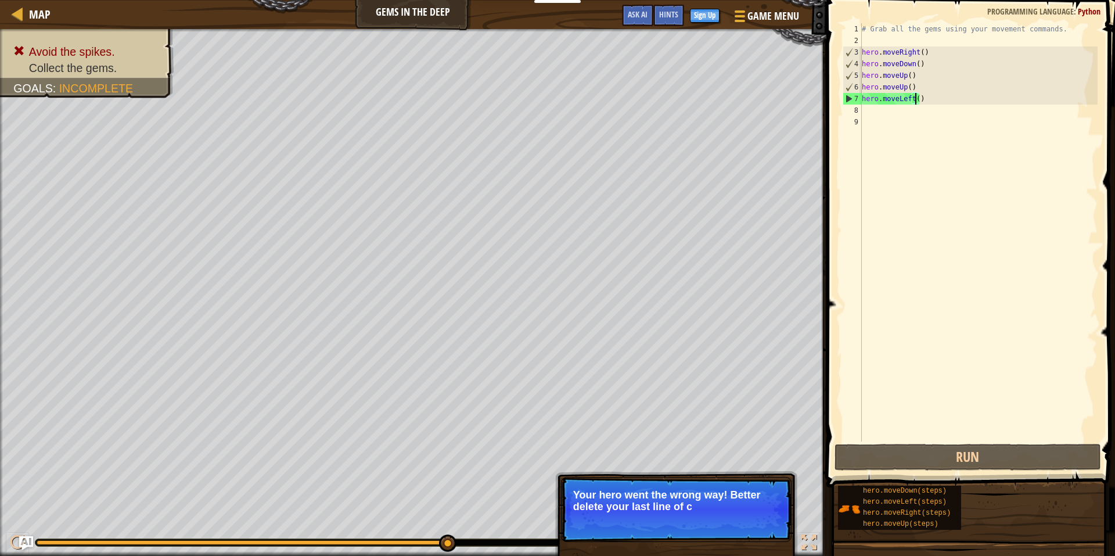
click at [920, 97] on div "# Grab all the gems using your movement commands. hero . moveRight ( ) hero . m…" at bounding box center [979, 244] width 238 height 442
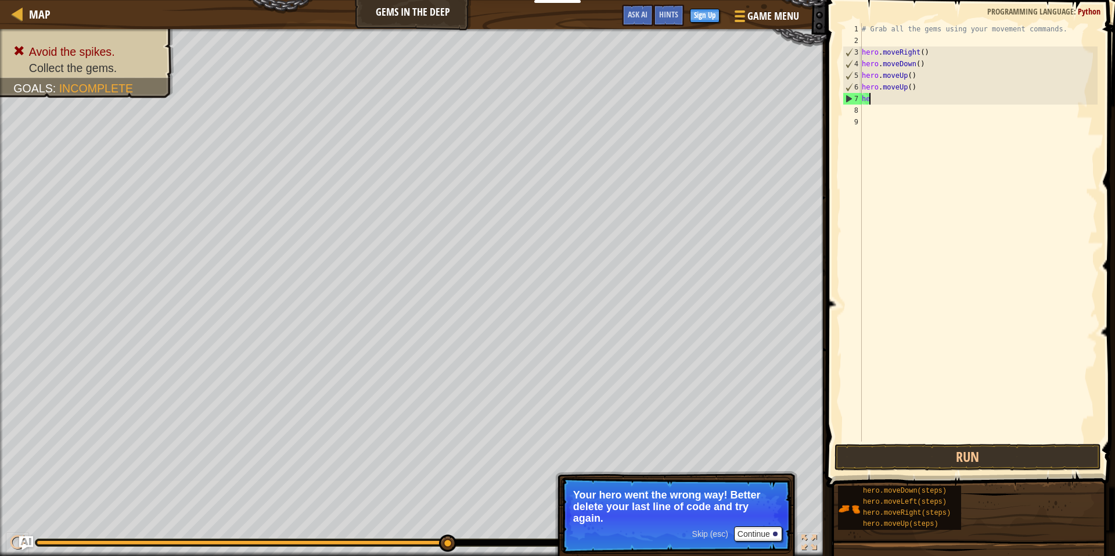
type textarea "h"
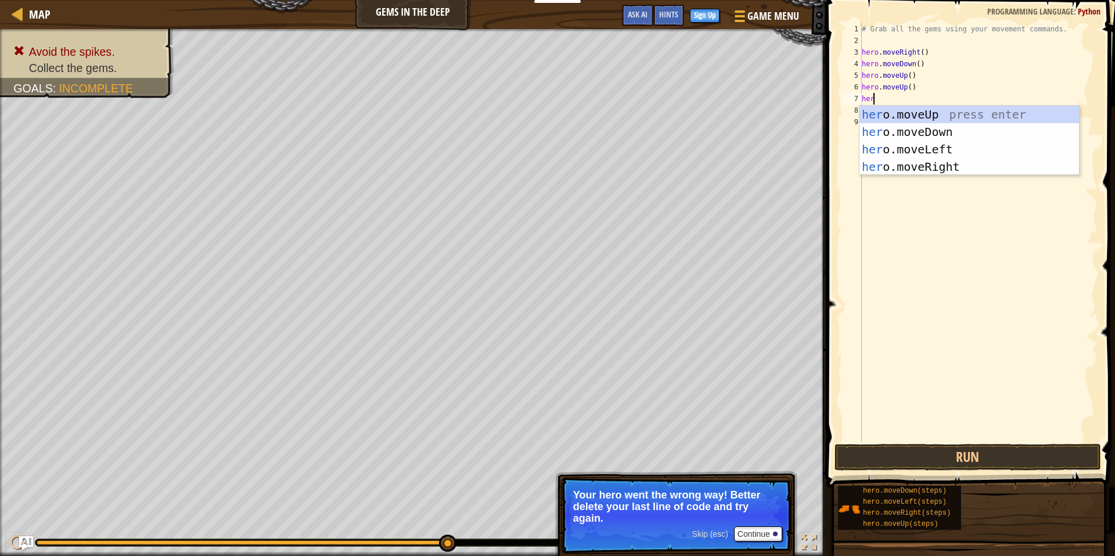
type textarea "hero"
click at [911, 166] on div "hero .moveUp press enter hero .moveDown press enter hero .moveLeft press enter …" at bounding box center [970, 158] width 220 height 105
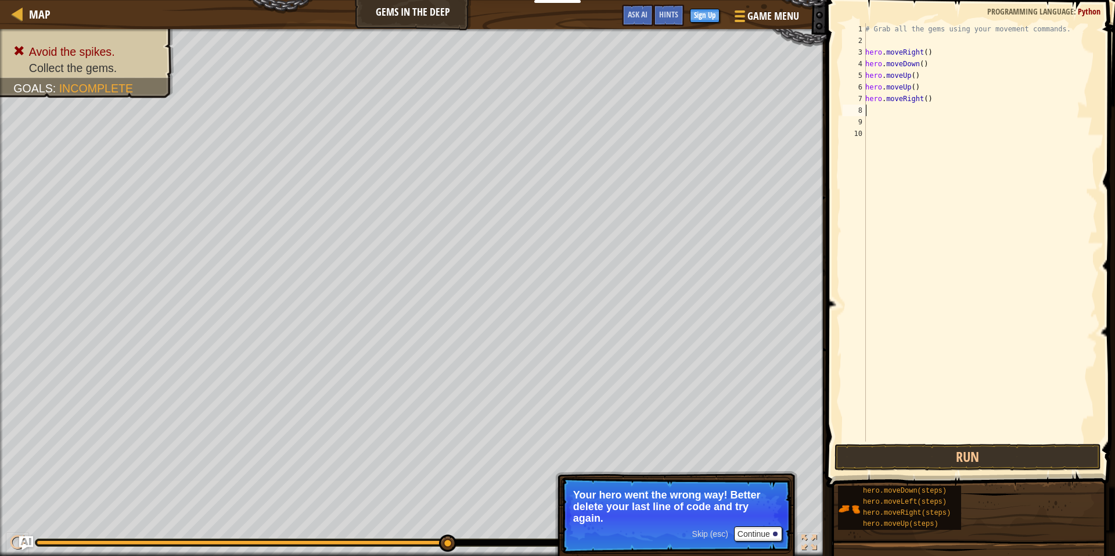
scroll to position [5, 0]
click at [953, 455] on button "Run" at bounding box center [968, 457] width 267 height 27
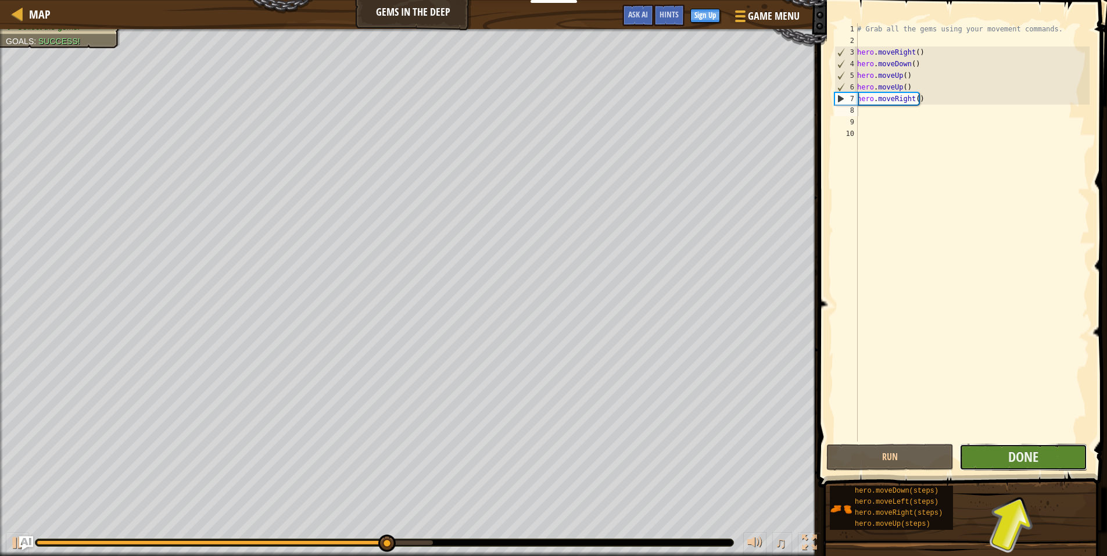
click at [1054, 464] on button "Done" at bounding box center [1022, 457] width 127 height 27
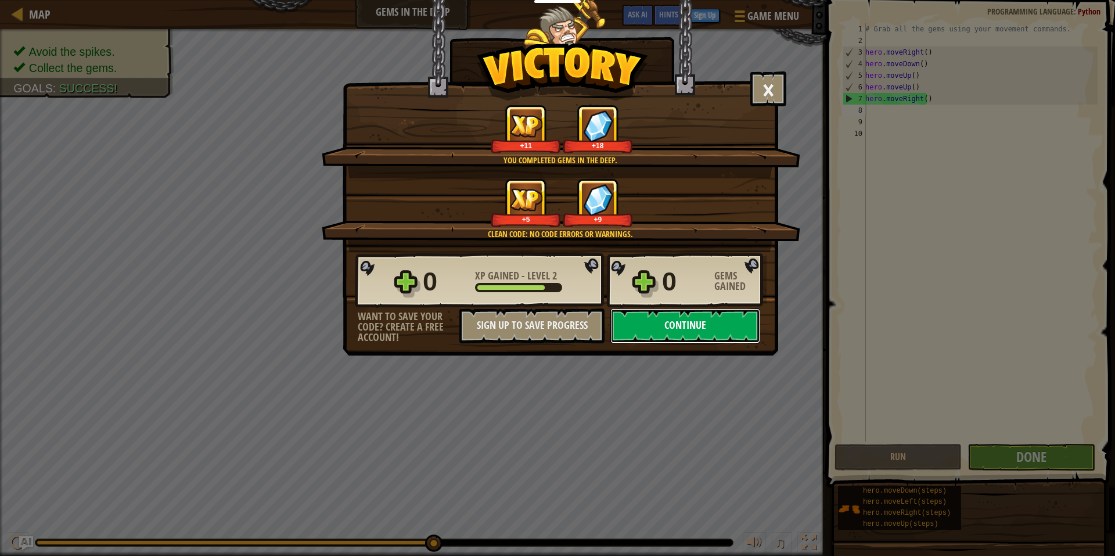
click at [672, 323] on button "Continue" at bounding box center [686, 325] width 150 height 35
